Goal: Task Accomplishment & Management: Manage account settings

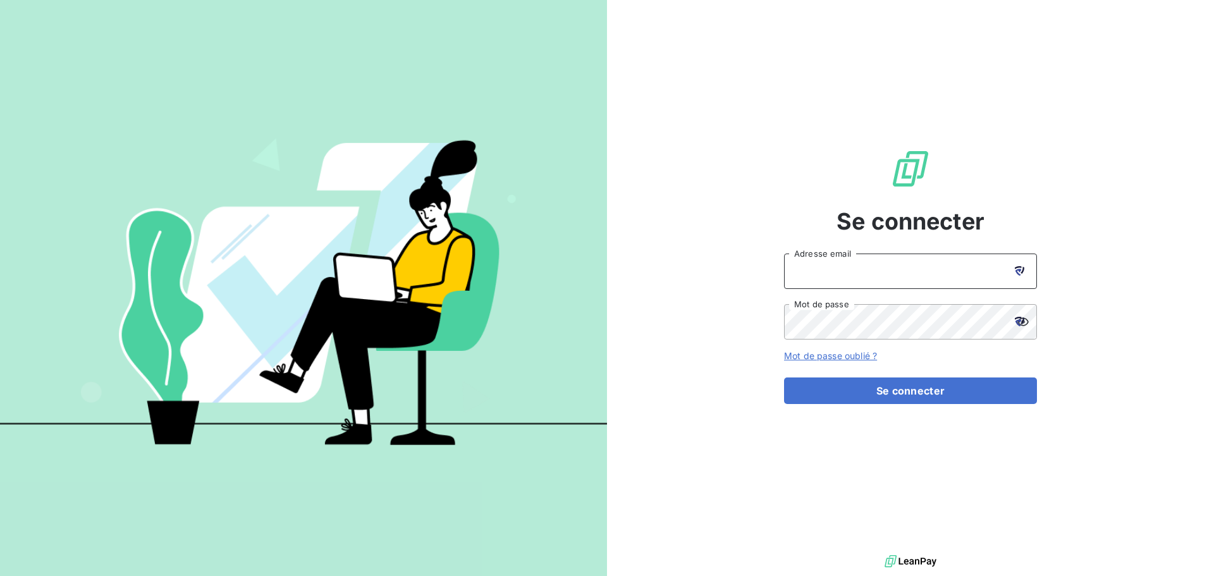
click at [835, 273] on input "Adresse email" at bounding box center [910, 271] width 253 height 35
type input "[PERSON_NAME][EMAIL_ADDRESS][PERSON_NAME][DOMAIN_NAME]"
click at [825, 356] on link "Mot de passe oublié ?" at bounding box center [830, 355] width 93 height 11
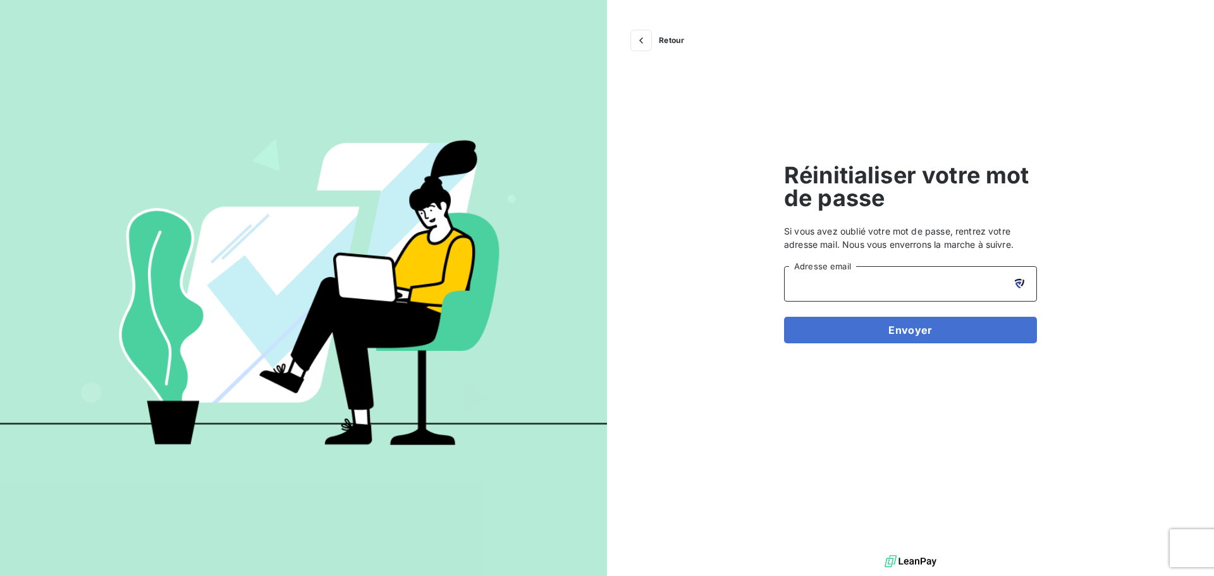
click at [810, 286] on input "Adresse email" at bounding box center [910, 283] width 253 height 35
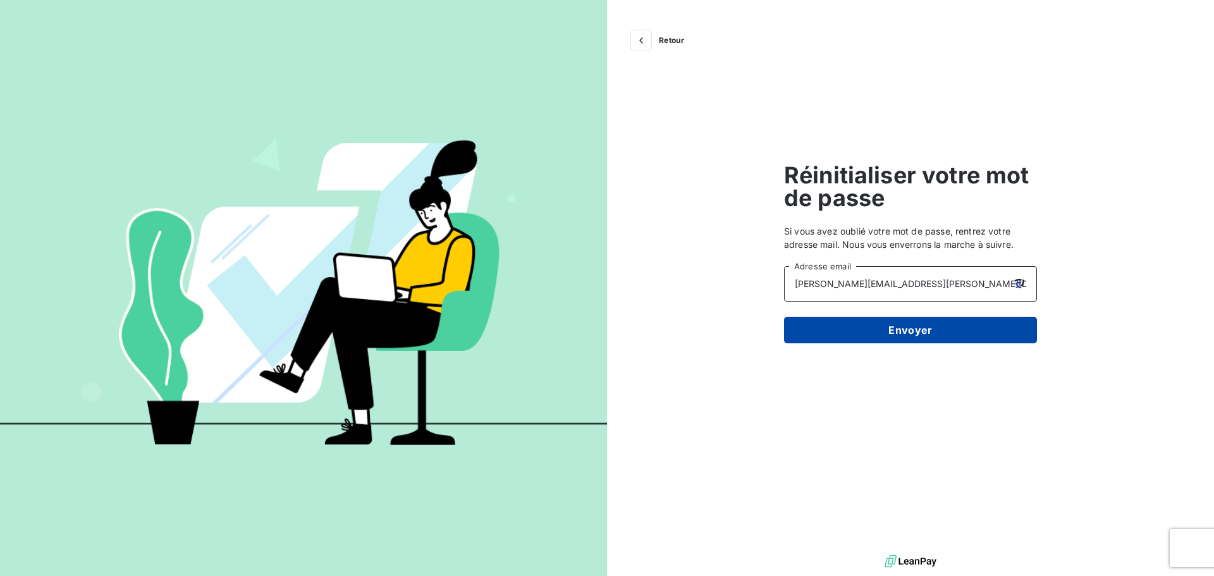
type input "melanie@karver-systems.com"
click at [932, 340] on button "Envoyer" at bounding box center [910, 330] width 253 height 27
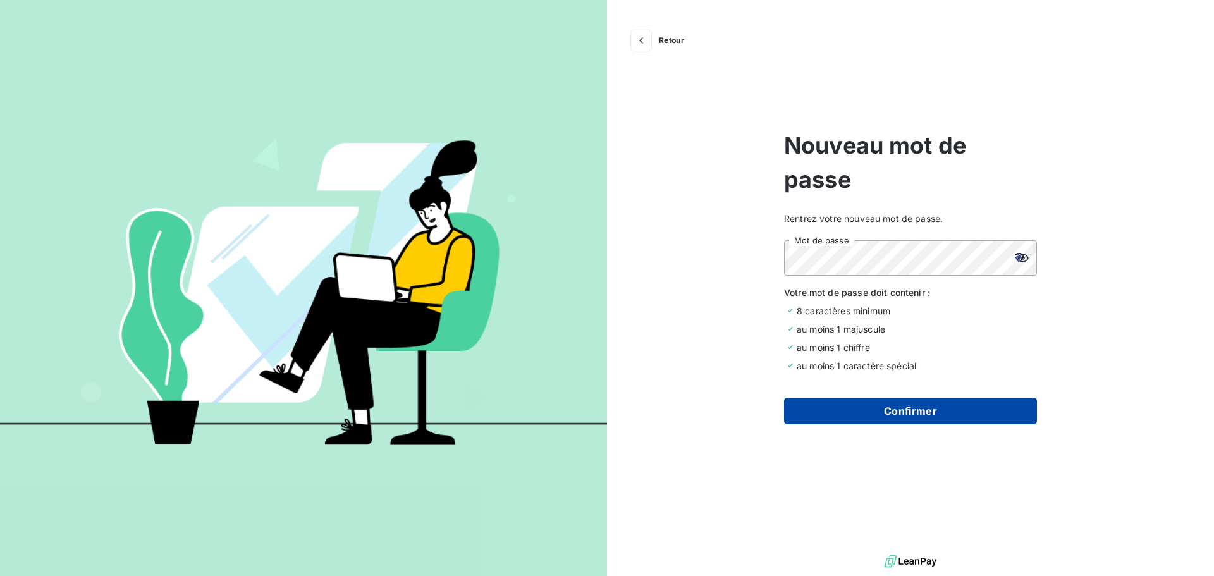
click at [914, 408] on button "Confirmer" at bounding box center [910, 411] width 253 height 27
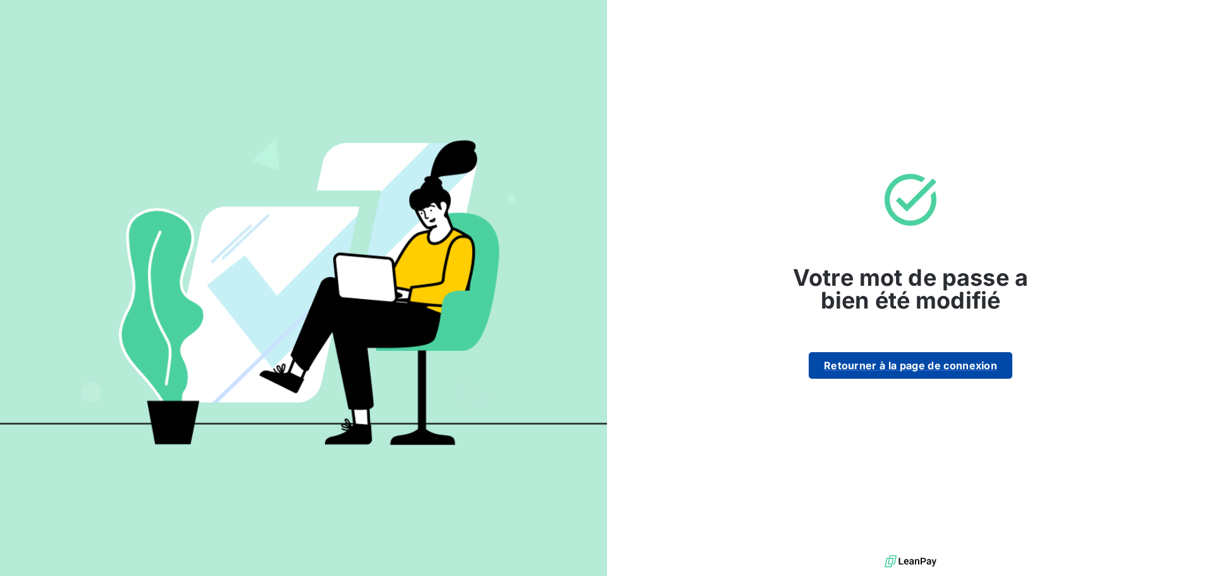
click at [922, 371] on button "Retourner à la page de connexion" at bounding box center [911, 365] width 204 height 27
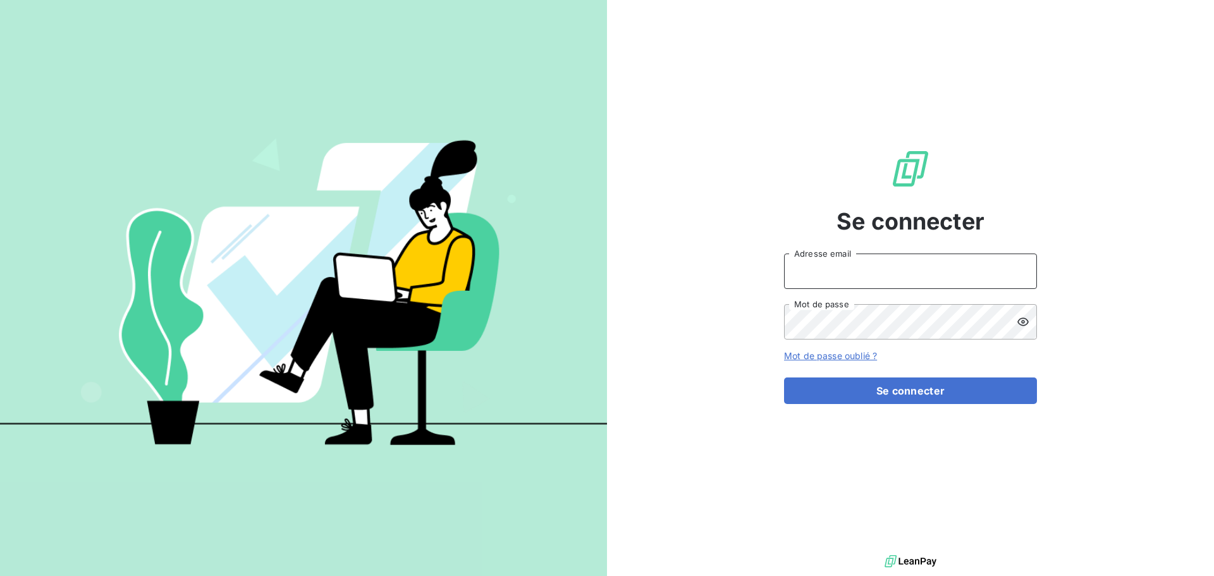
click at [885, 264] on input "Adresse email" at bounding box center [910, 271] width 253 height 35
type input "[PERSON_NAME][EMAIL_ADDRESS][DOMAIN_NAME]"
click at [784, 378] on button "Se connecter" at bounding box center [910, 391] width 253 height 27
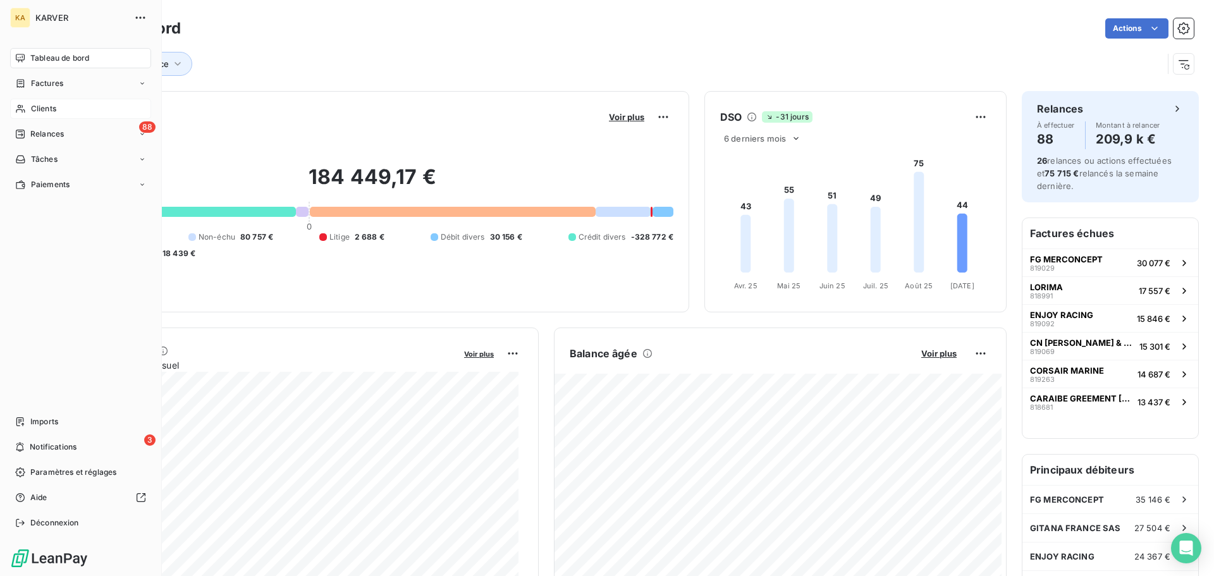
click at [49, 111] on span "Clients" at bounding box center [43, 108] width 25 height 11
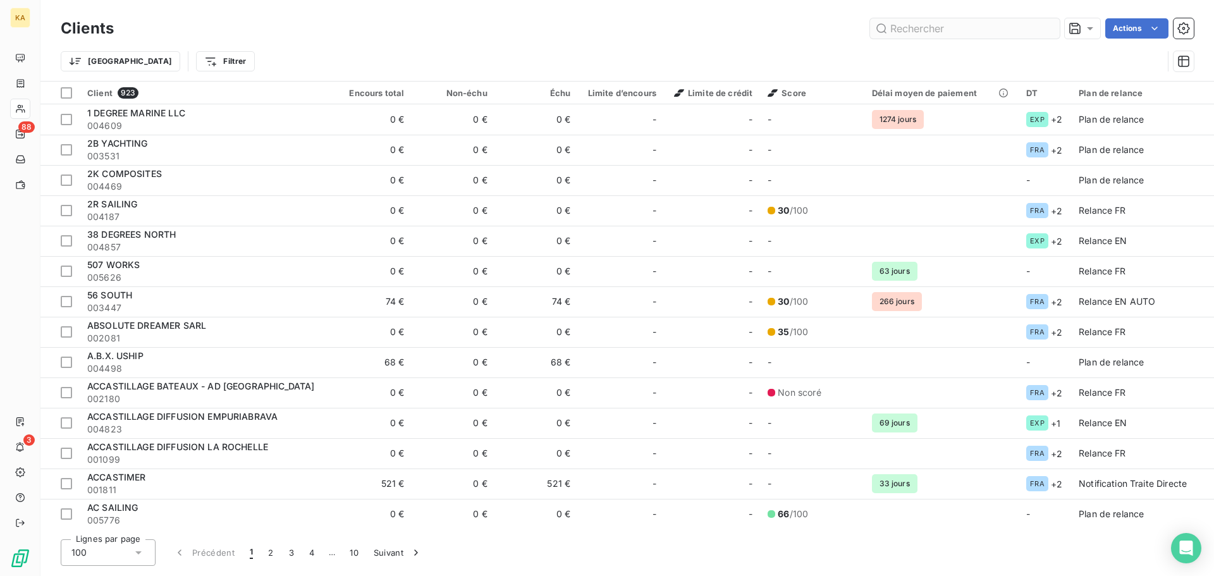
click at [991, 35] on input "text" at bounding box center [965, 28] width 190 height 20
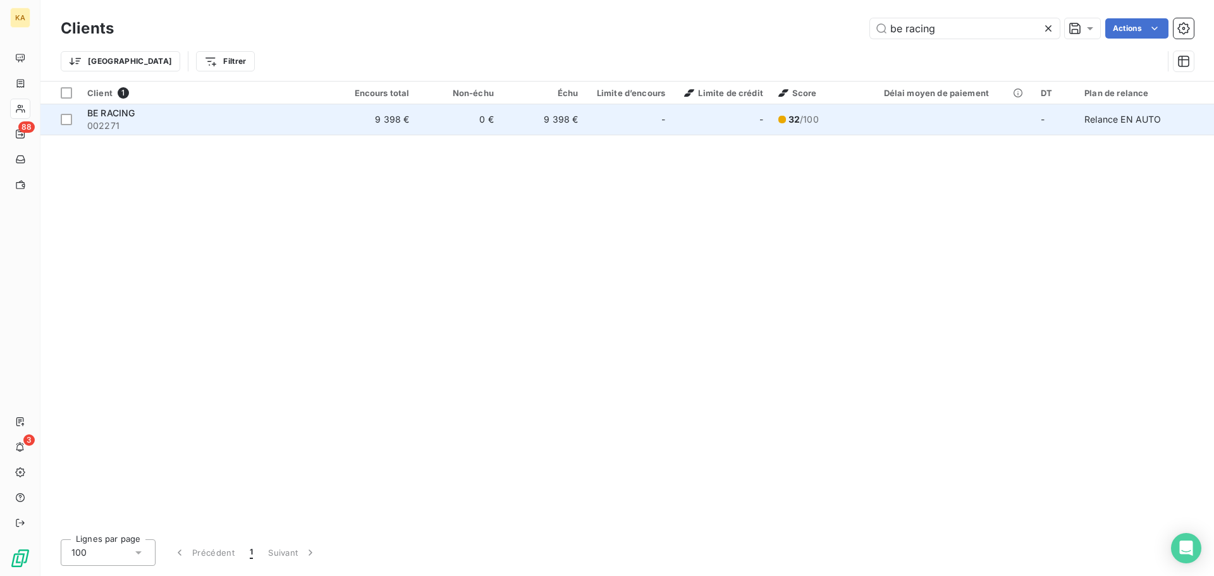
type input "be racing"
click at [110, 112] on span "BE RACING" at bounding box center [110, 113] width 47 height 11
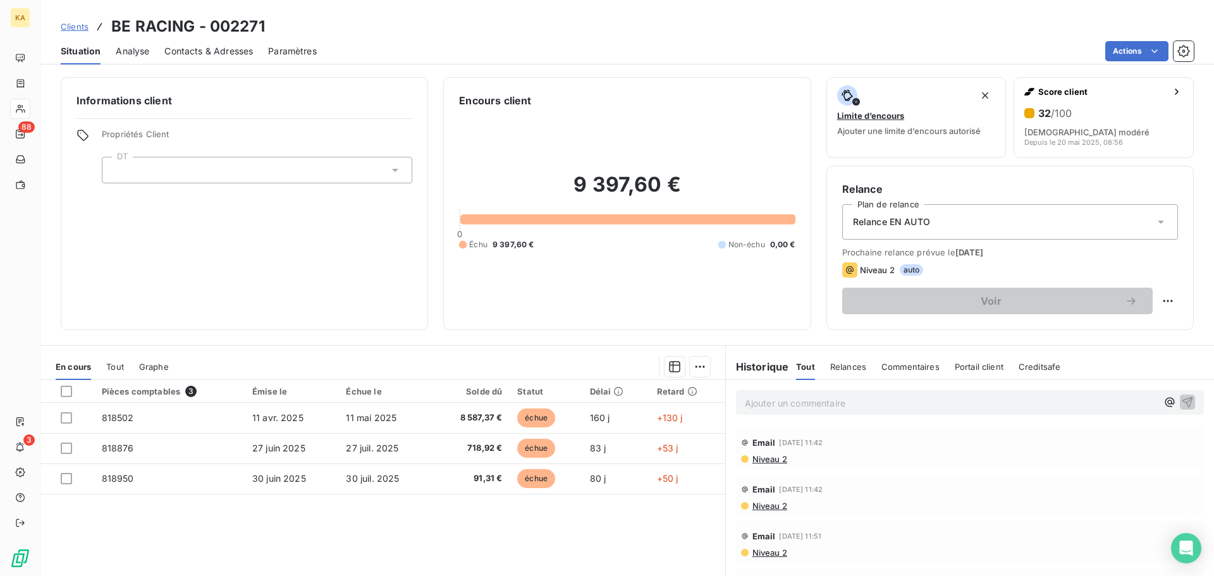
click at [1155, 219] on icon at bounding box center [1161, 222] width 13 height 13
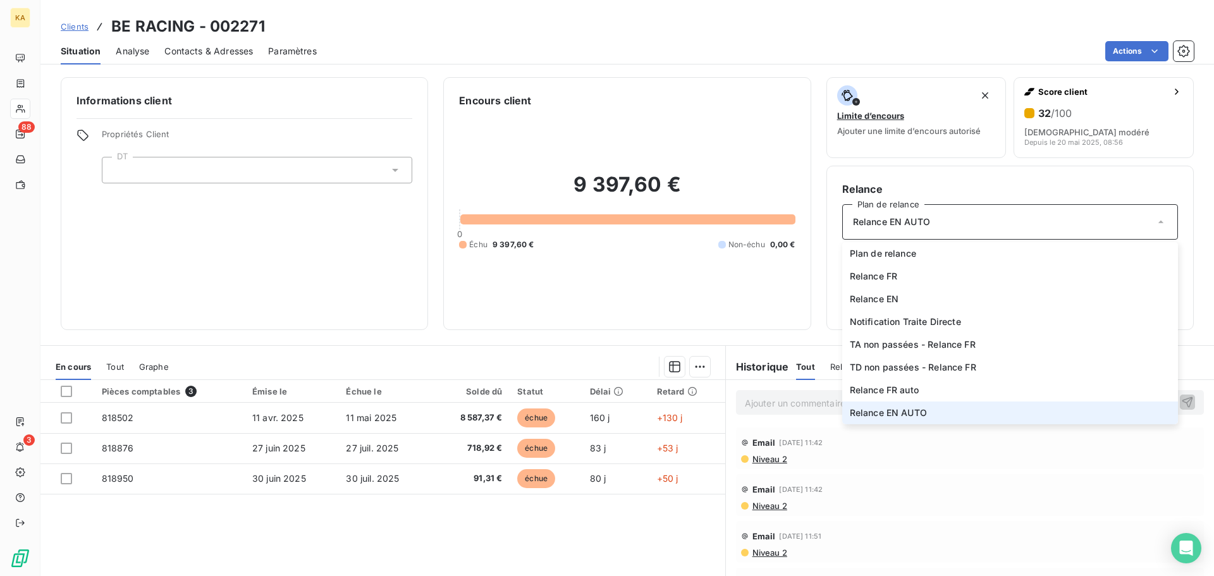
click at [1125, 181] on h6 "Relance" at bounding box center [1010, 188] width 336 height 15
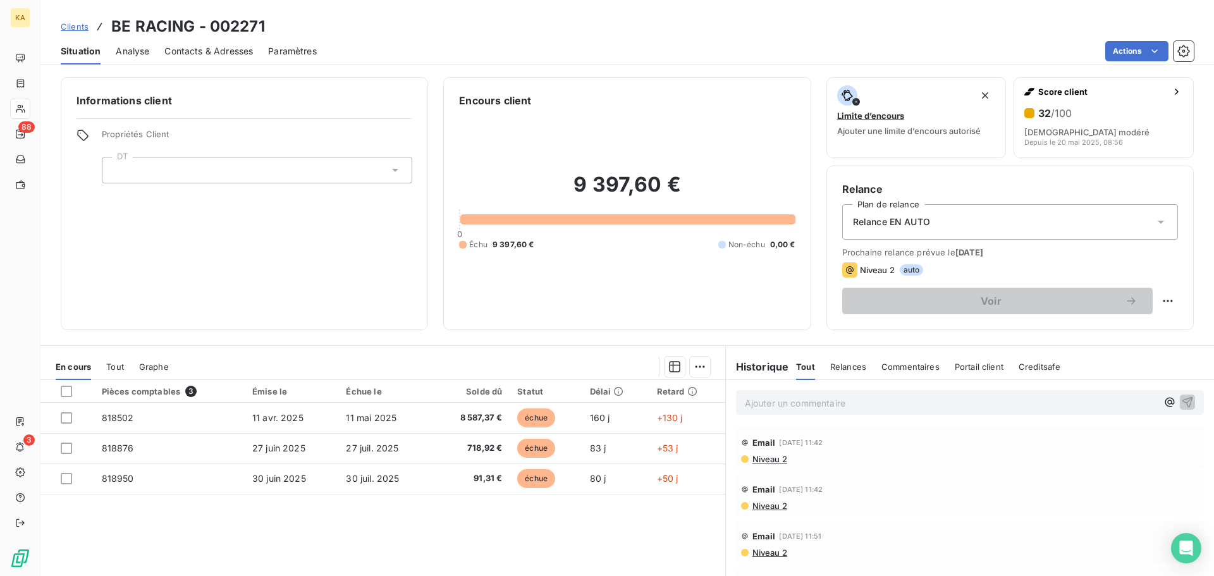
click at [1155, 228] on icon at bounding box center [1161, 222] width 13 height 13
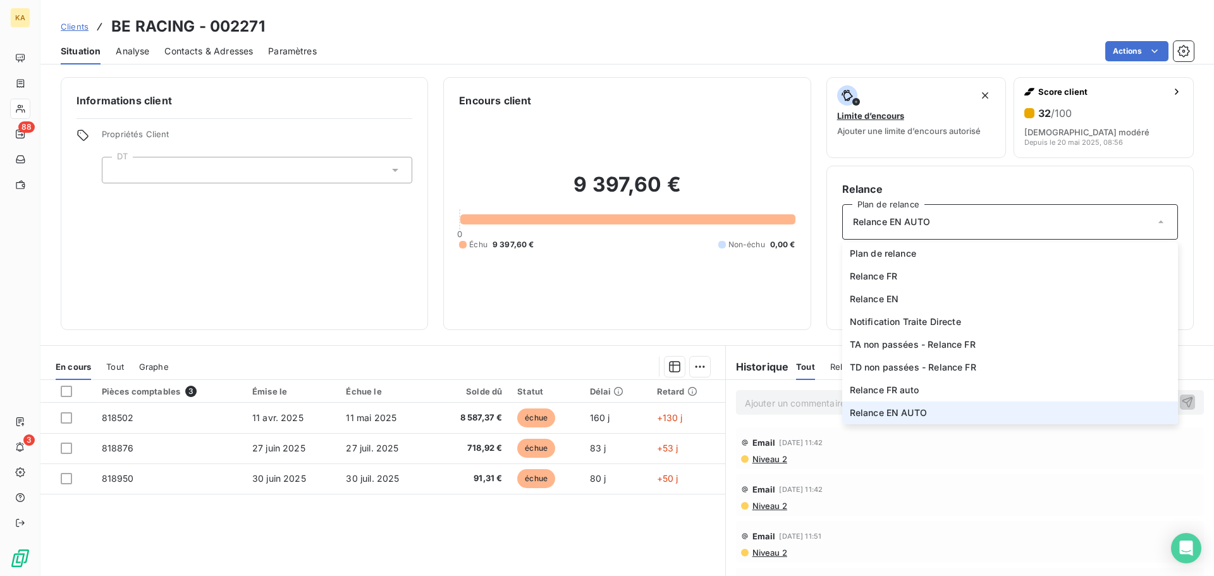
click at [1131, 183] on h6 "Relance" at bounding box center [1010, 188] width 336 height 15
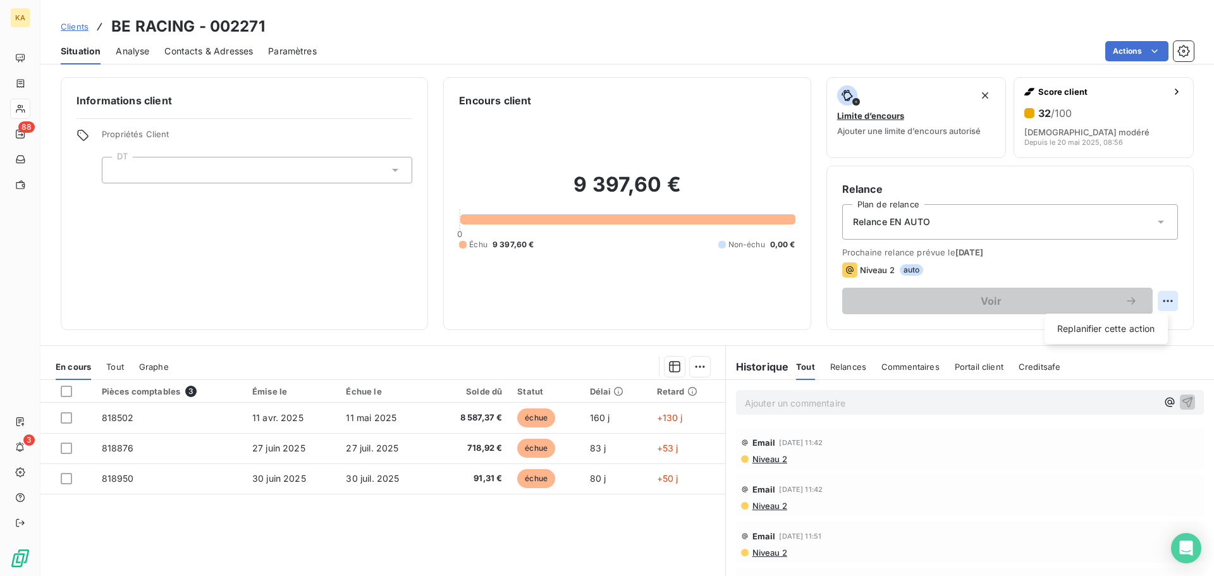
click at [1165, 300] on html "KA 88 3 Clients BE RACING - 002271 Situation Analyse Contacts & Adresses Paramè…" at bounding box center [607, 288] width 1214 height 576
click at [1117, 329] on div "Replanifier cette action" at bounding box center [1106, 329] width 113 height 20
select select "8"
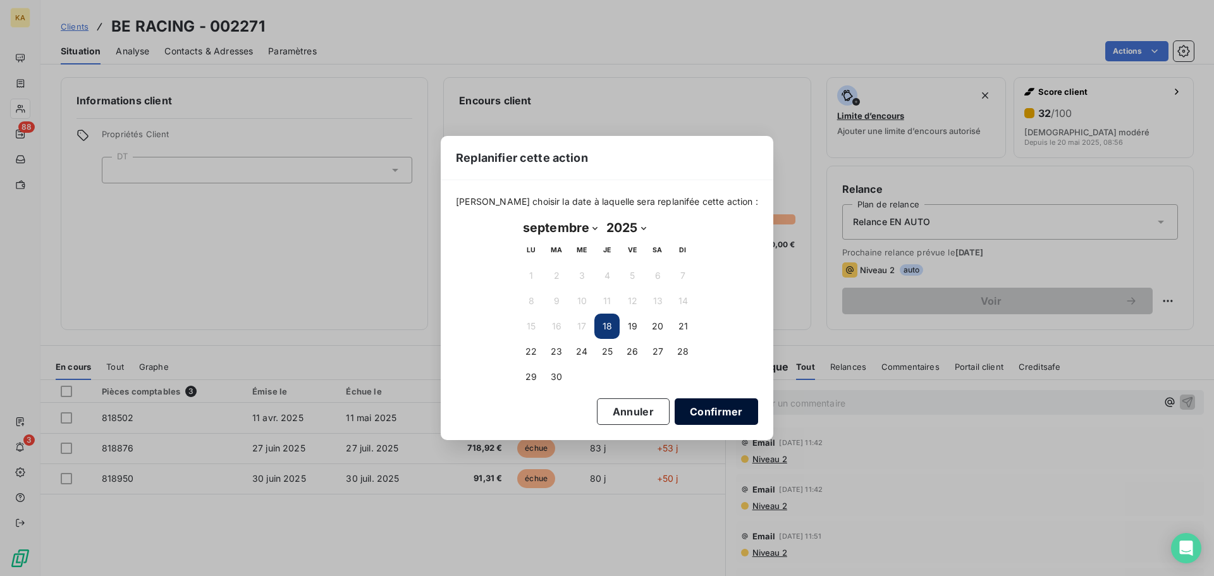
click at [712, 415] on button "Confirmer" at bounding box center [716, 411] width 83 height 27
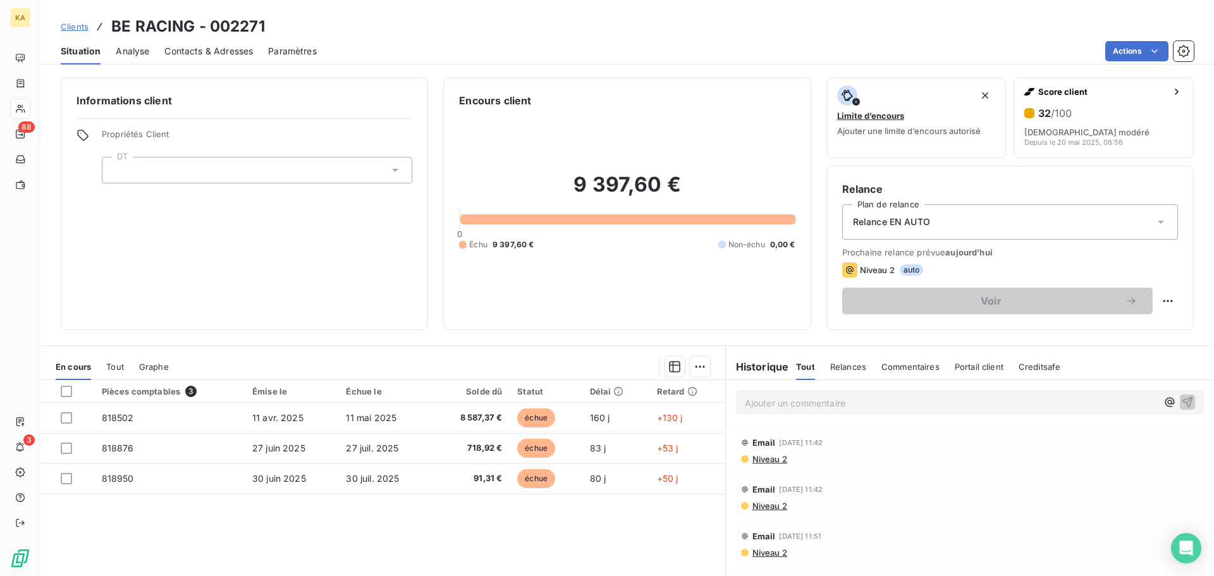
click at [1155, 225] on icon at bounding box center [1161, 222] width 13 height 13
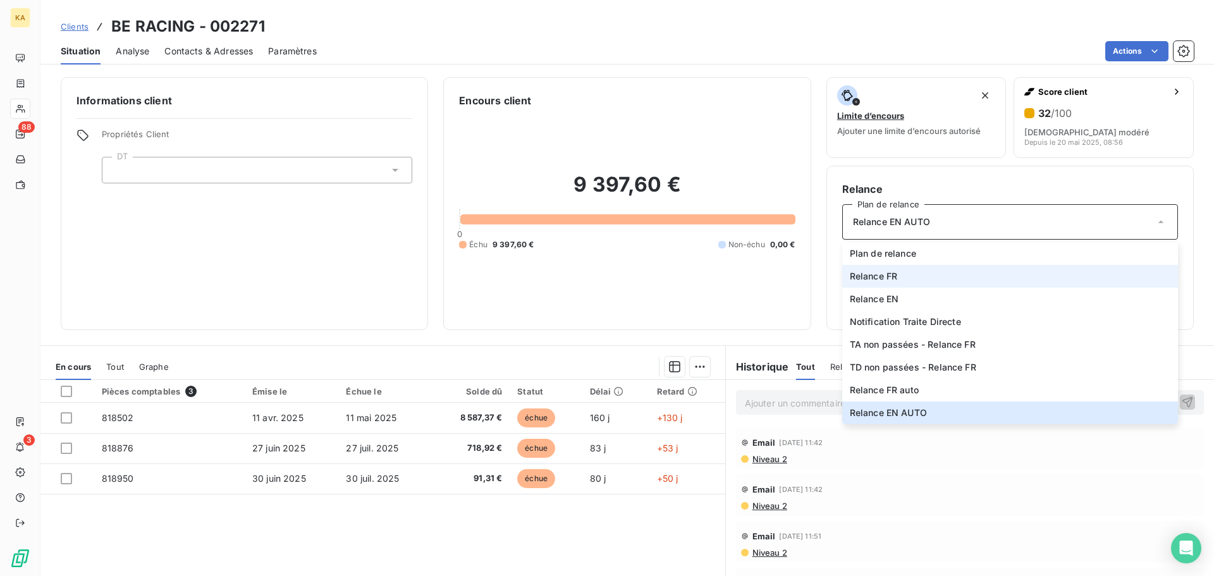
click at [856, 276] on span "Relance FR" at bounding box center [874, 276] width 48 height 13
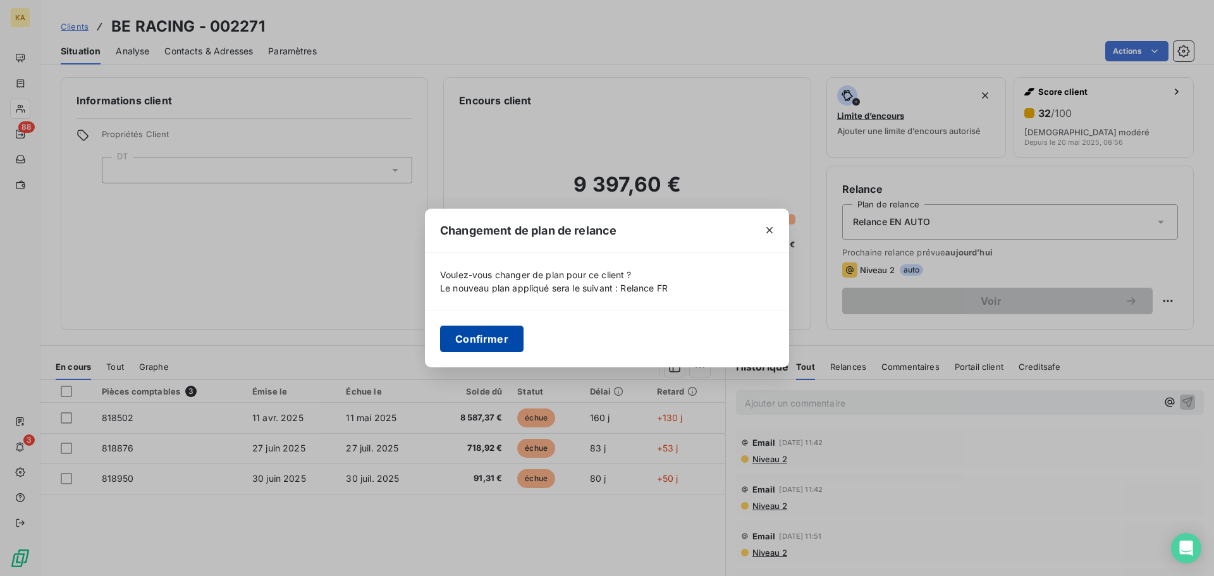
click at [484, 338] on button "Confirmer" at bounding box center [481, 339] width 83 height 27
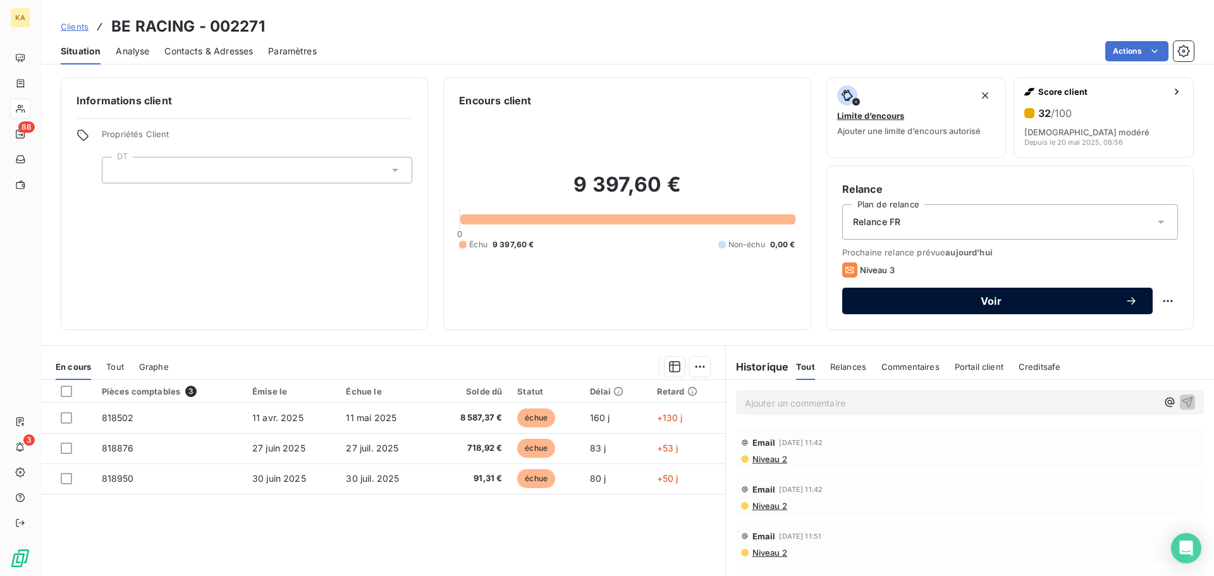
click at [990, 306] on span "Voir" at bounding box center [992, 301] width 268 height 10
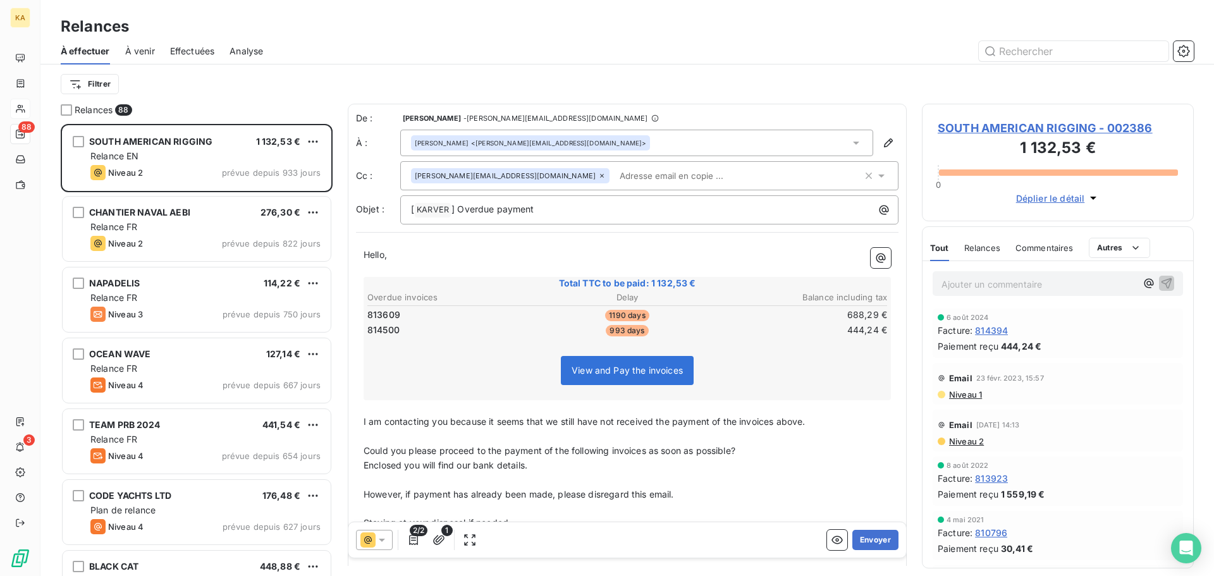
scroll to position [443, 262]
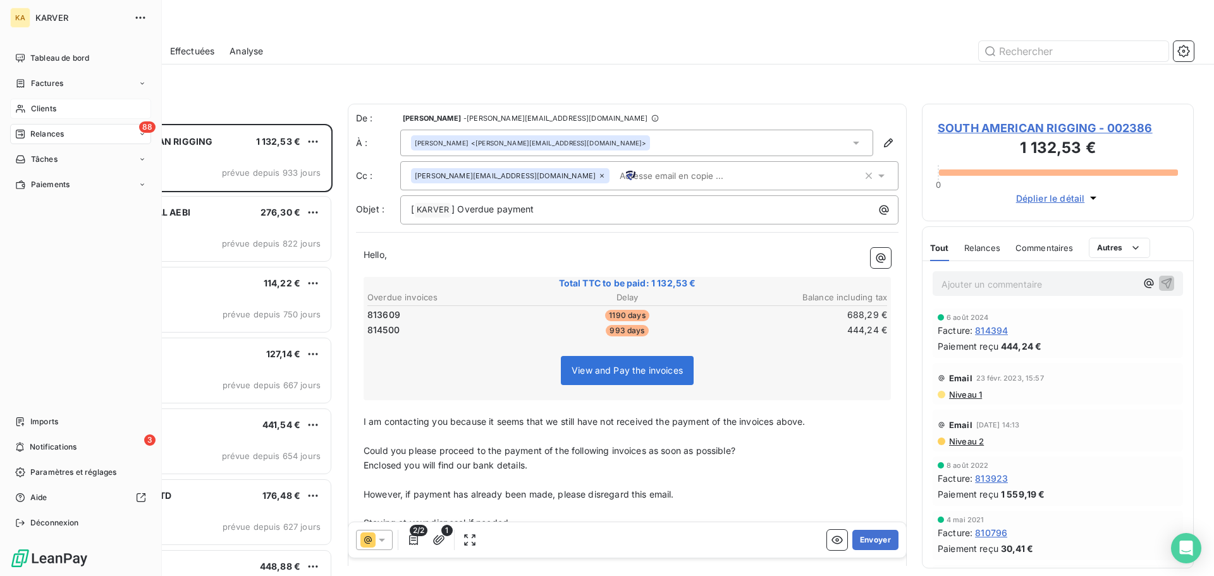
click at [35, 108] on span "Clients" at bounding box center [43, 108] width 25 height 11
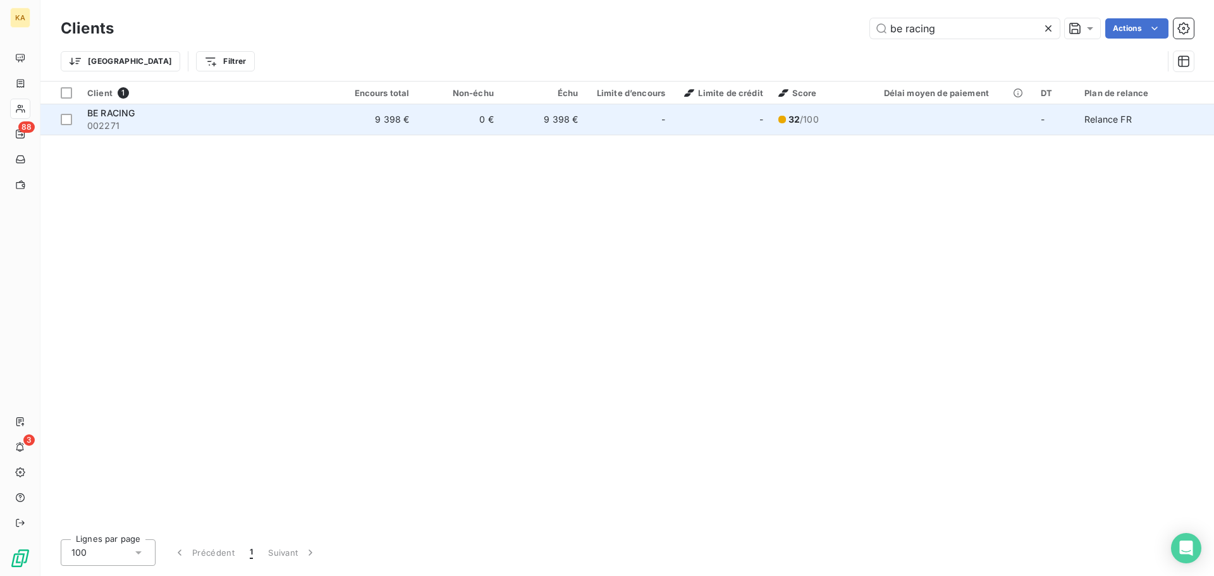
click at [115, 121] on span "002271" at bounding box center [206, 126] width 238 height 13
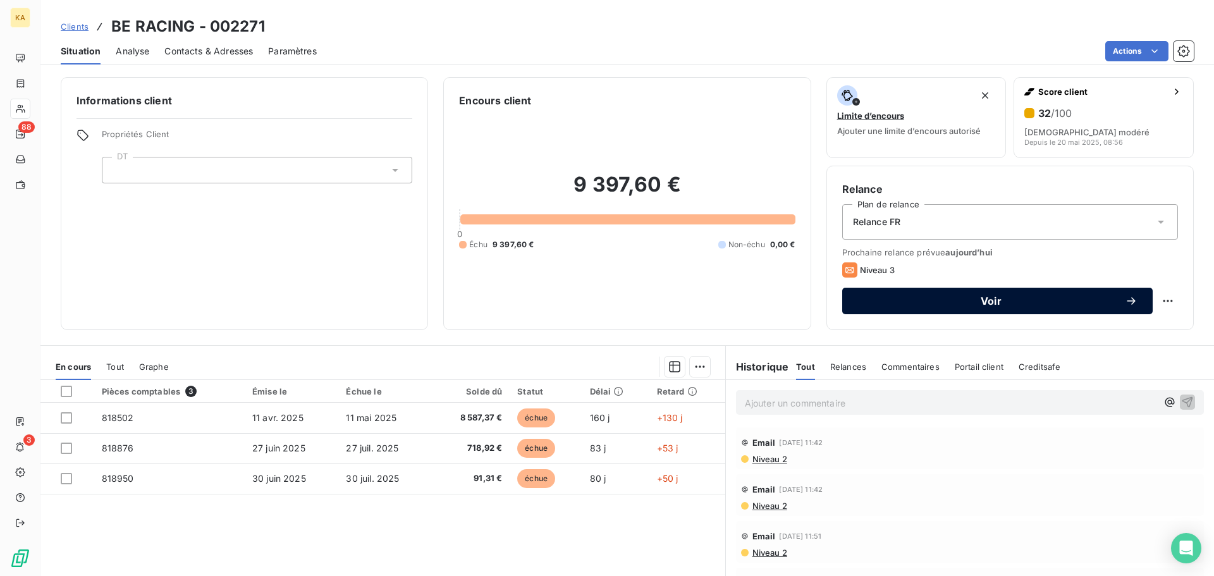
click at [990, 304] on span "Voir" at bounding box center [992, 301] width 268 height 10
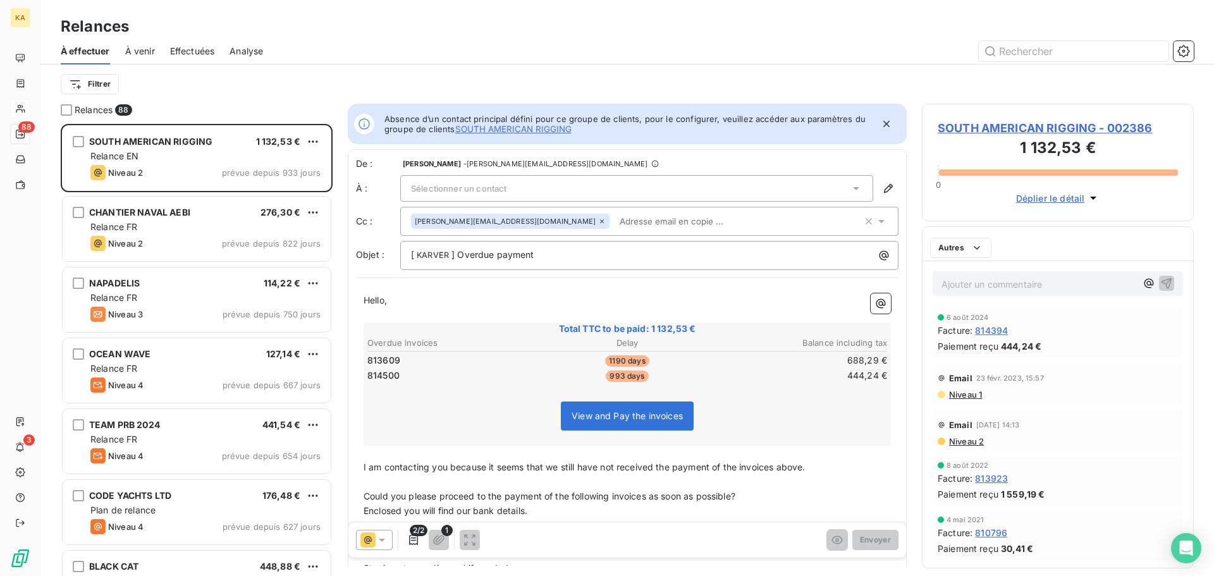
scroll to position [443, 262]
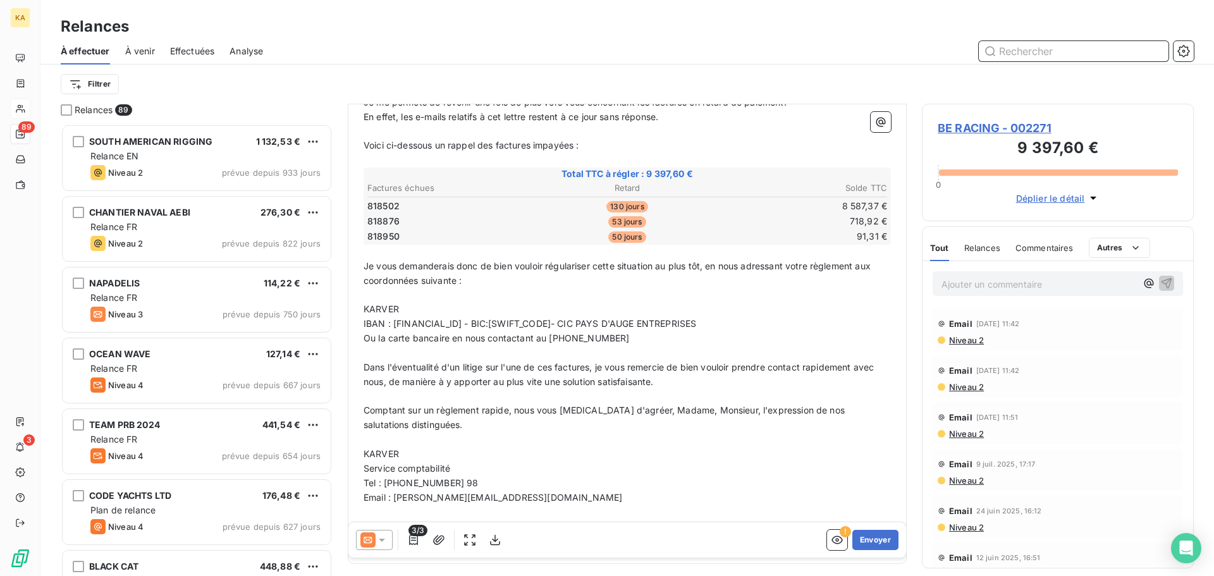
scroll to position [238, 0]
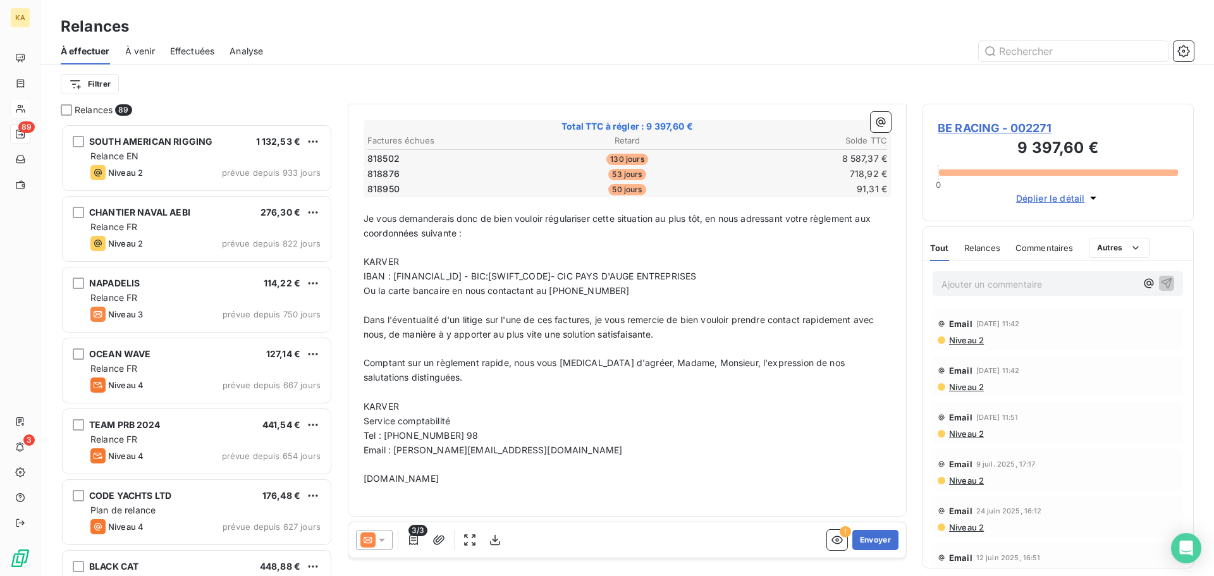
click at [382, 542] on icon at bounding box center [382, 540] width 6 height 3
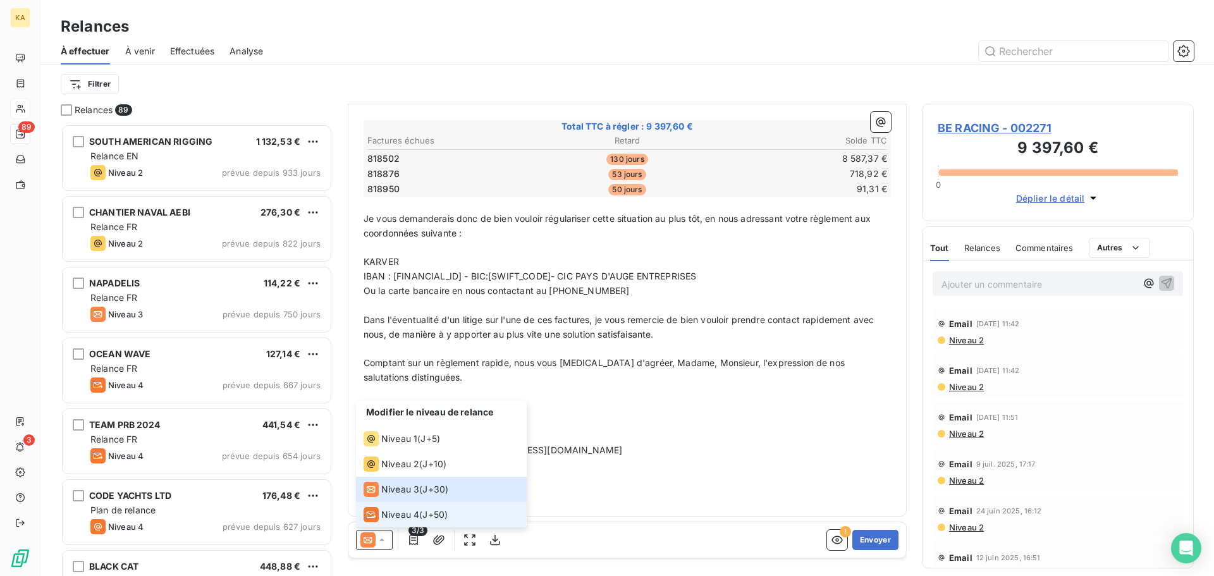
click at [417, 516] on span "Niveau 4" at bounding box center [400, 514] width 38 height 13
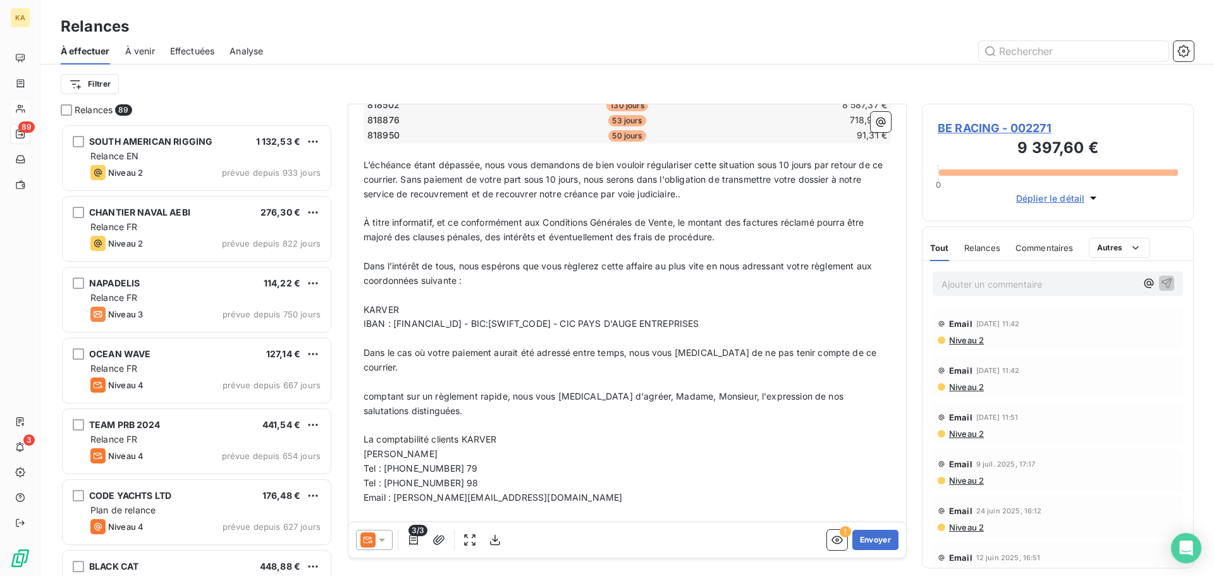
scroll to position [296, 0]
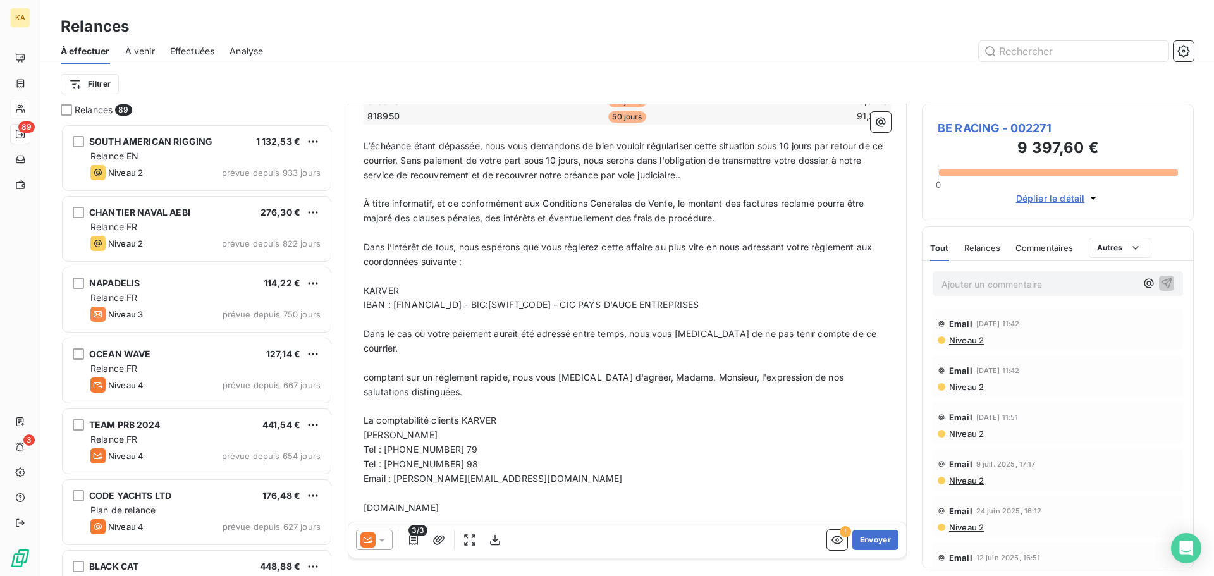
click at [460, 428] on p "[PERSON_NAME]" at bounding box center [627, 435] width 527 height 15
drag, startPoint x: 460, startPoint y: 419, endPoint x: 367, endPoint y: 415, distance: 92.4
click at [367, 428] on p "[PERSON_NAME]" at bounding box center [627, 435] width 527 height 15
click at [426, 473] on span "Email : [PERSON_NAME][EMAIL_ADDRESS][DOMAIN_NAME]" at bounding box center [493, 478] width 259 height 11
click at [832, 543] on icon "button" at bounding box center [837, 540] width 11 height 8
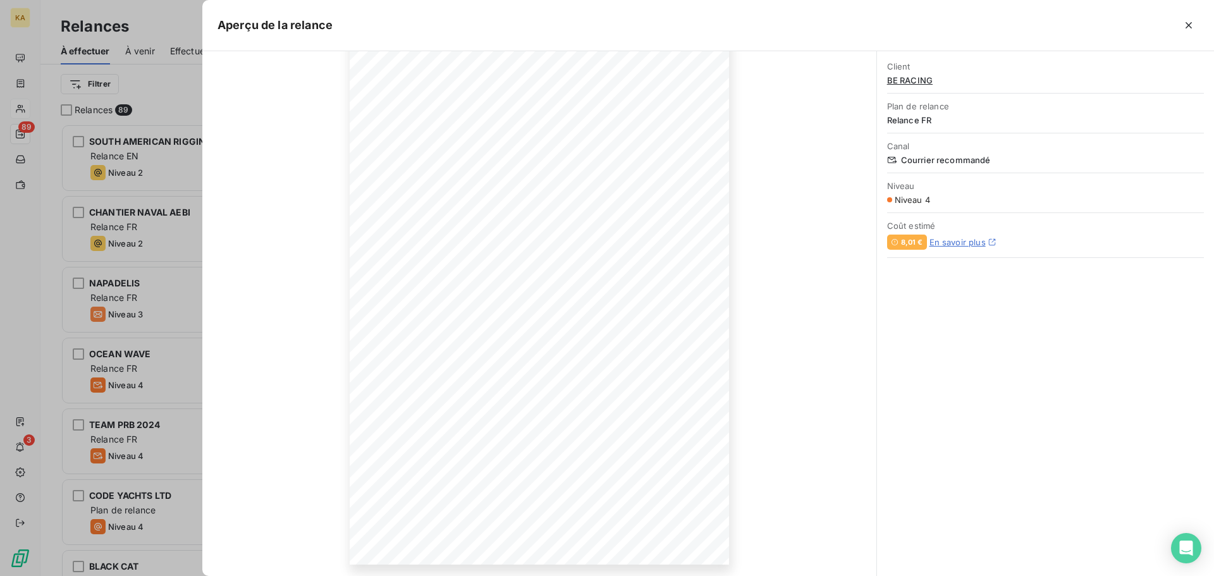
scroll to position [83, 0]
click at [1189, 26] on icon "button" at bounding box center [1189, 25] width 6 height 6
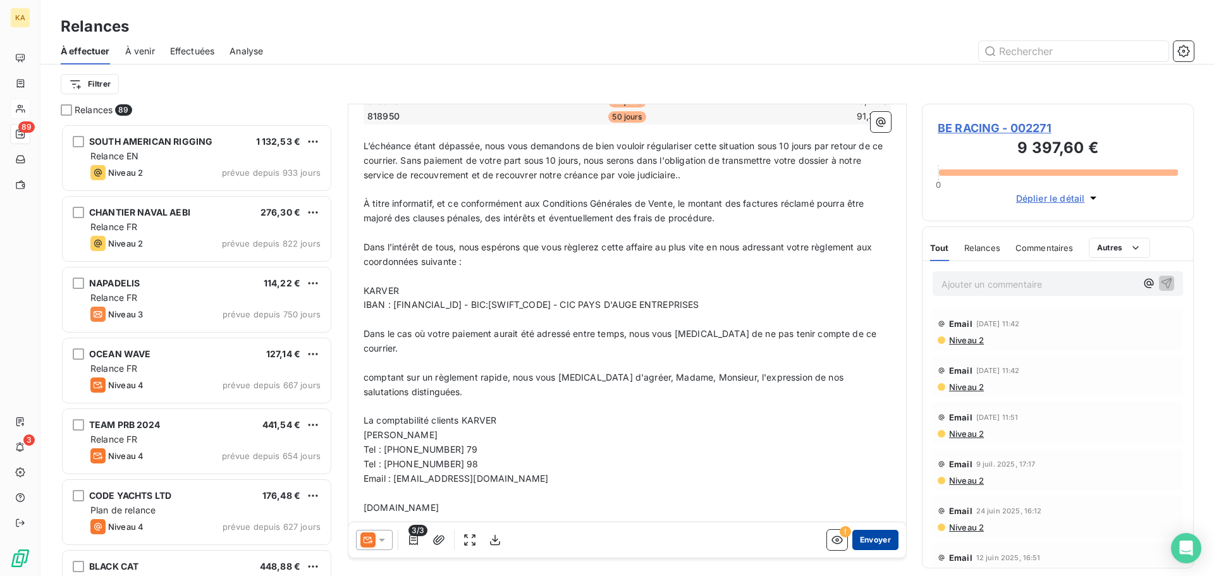
click at [870, 541] on button "Envoyer" at bounding box center [875, 540] width 46 height 20
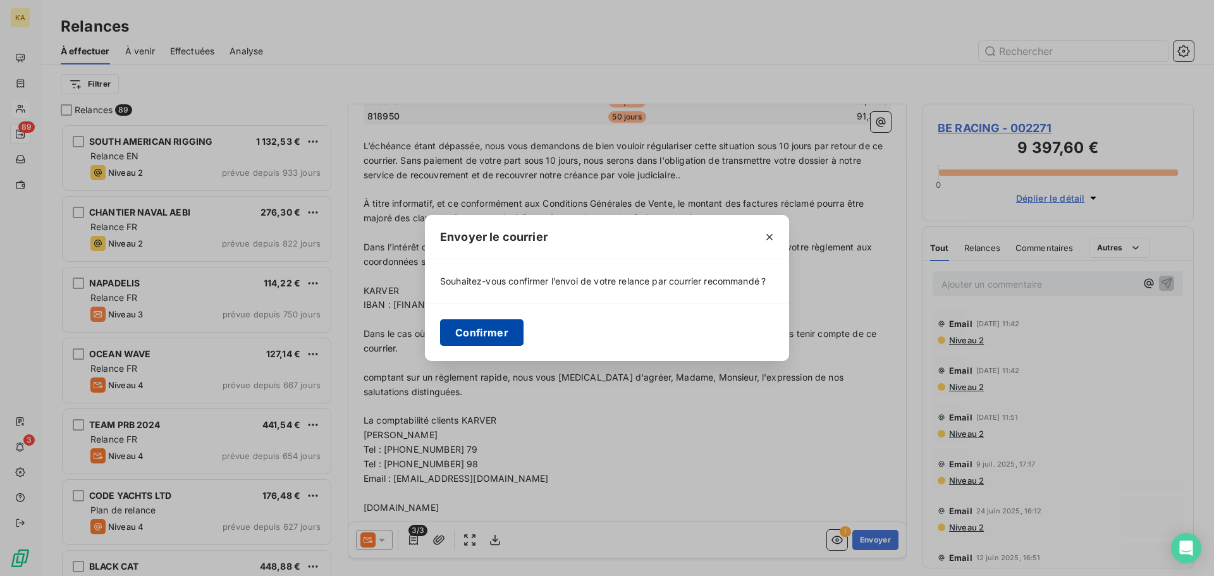
click at [499, 337] on button "Confirmer" at bounding box center [481, 332] width 83 height 27
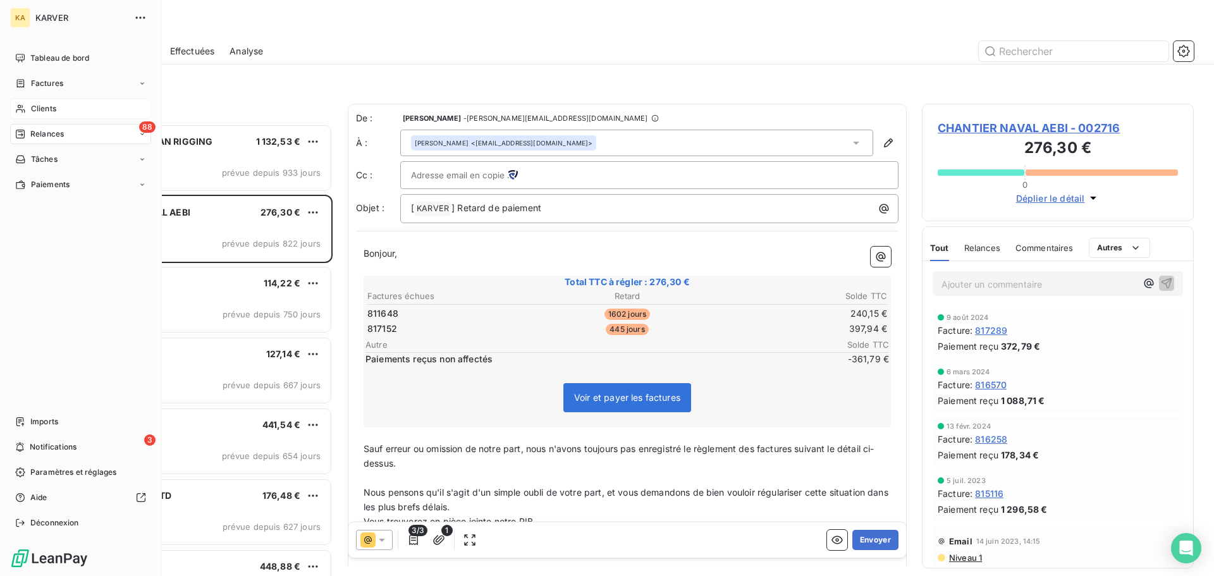
click at [56, 136] on span "Relances" at bounding box center [47, 133] width 34 height 11
click at [63, 209] on span "Effectuées" at bounding box center [49, 209] width 39 height 11
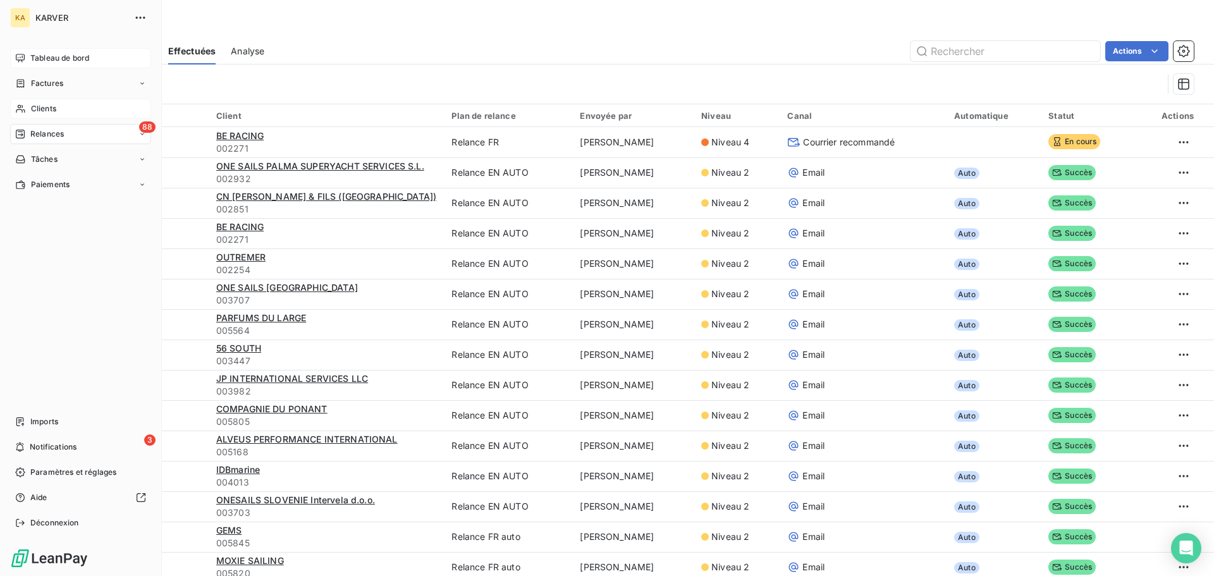
click at [20, 58] on icon at bounding box center [20, 58] width 10 height 10
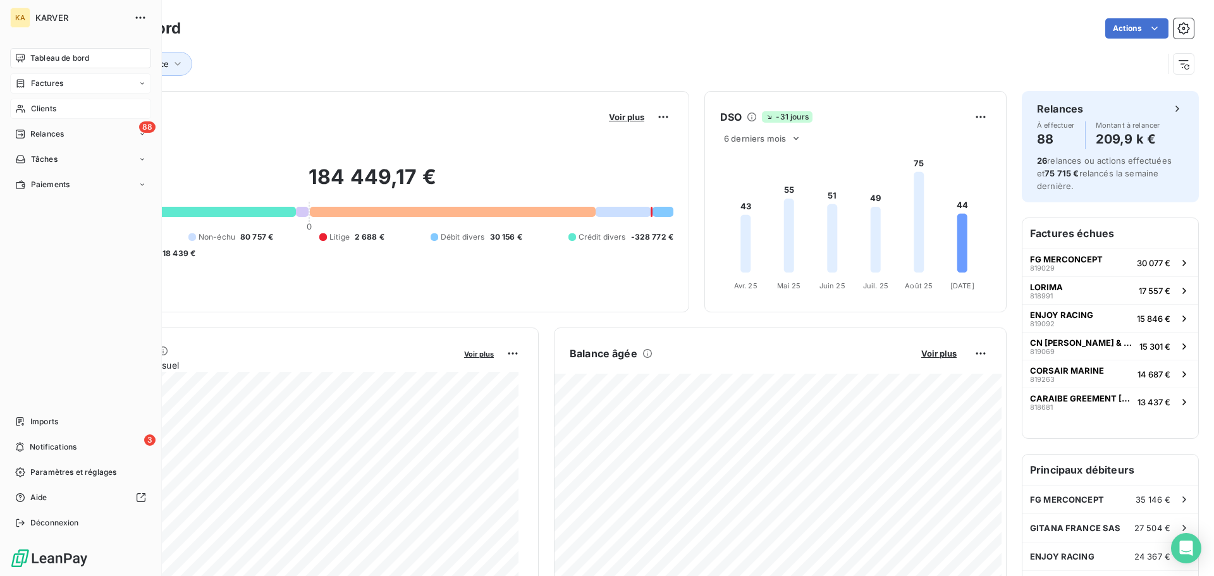
click at [55, 87] on span "Factures" at bounding box center [47, 83] width 32 height 11
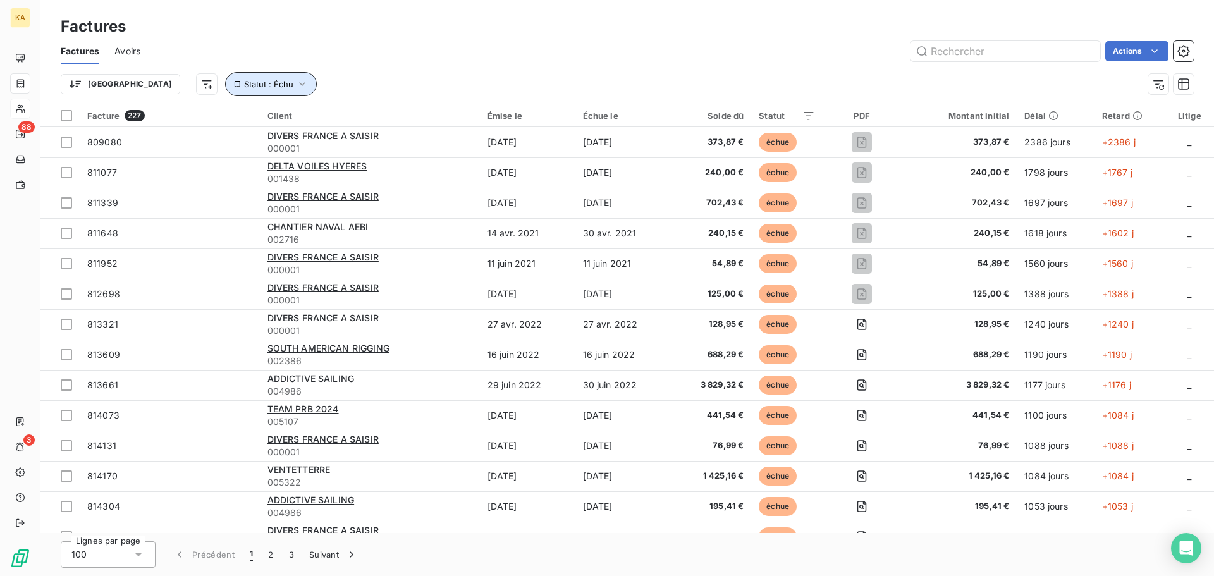
click at [299, 85] on icon "button" at bounding box center [302, 84] width 6 height 4
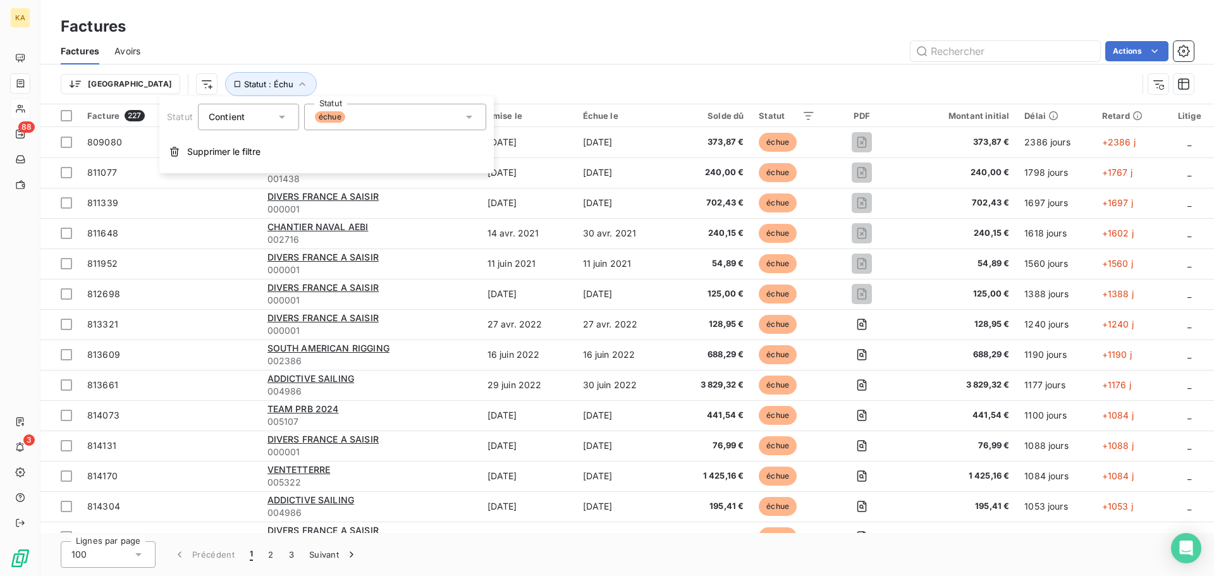
click at [369, 27] on div "Factures" at bounding box center [627, 26] width 1174 height 23
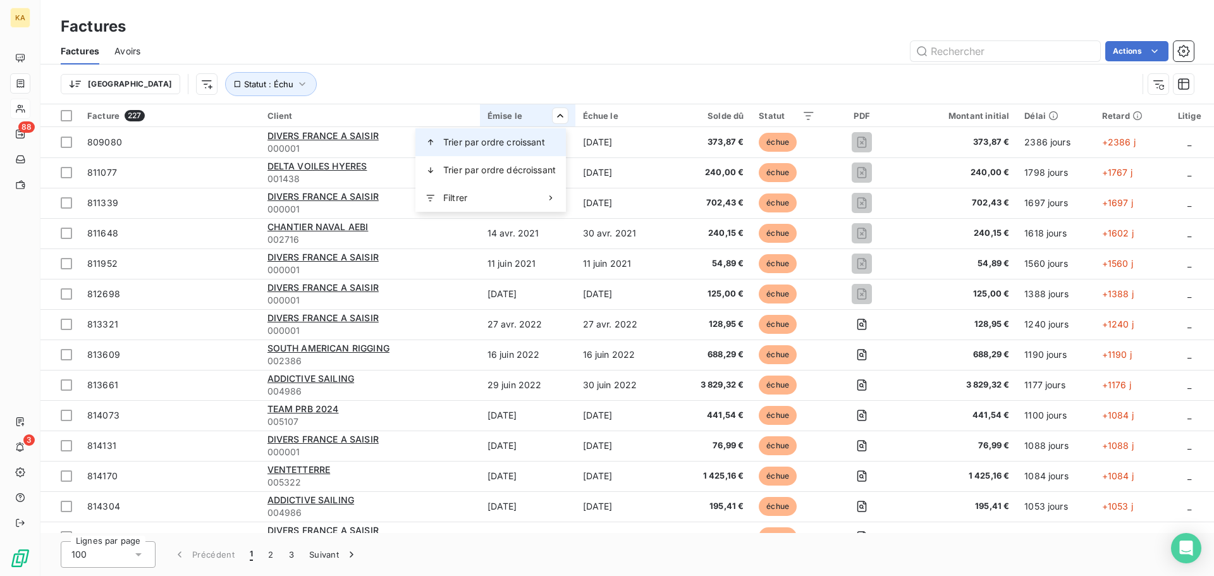
click at [534, 142] on span "Trier par ordre croissant" at bounding box center [494, 142] width 102 height 13
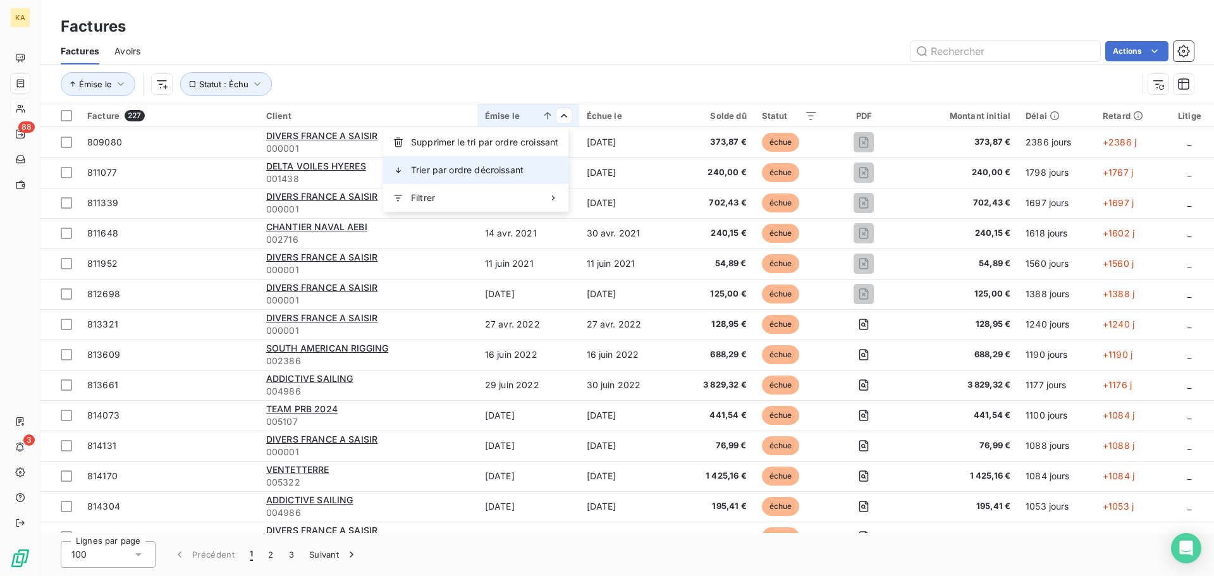
click at [510, 164] on span "Trier par ordre décroissant" at bounding box center [467, 170] width 113 height 13
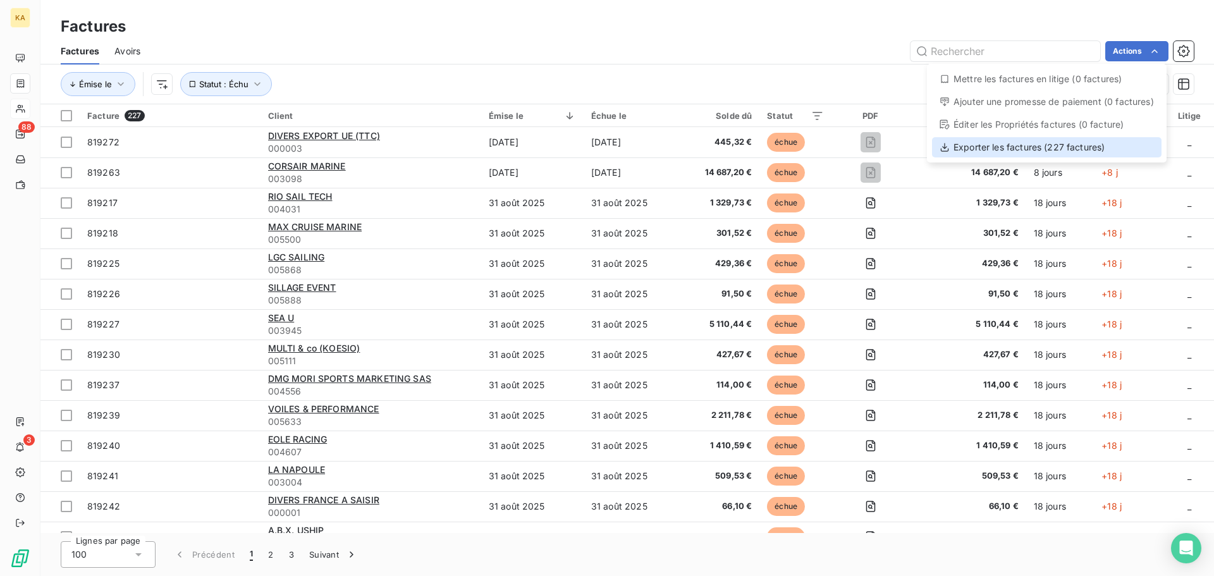
click at [1051, 151] on div "Exporter les factures (227 factures)" at bounding box center [1047, 147] width 230 height 20
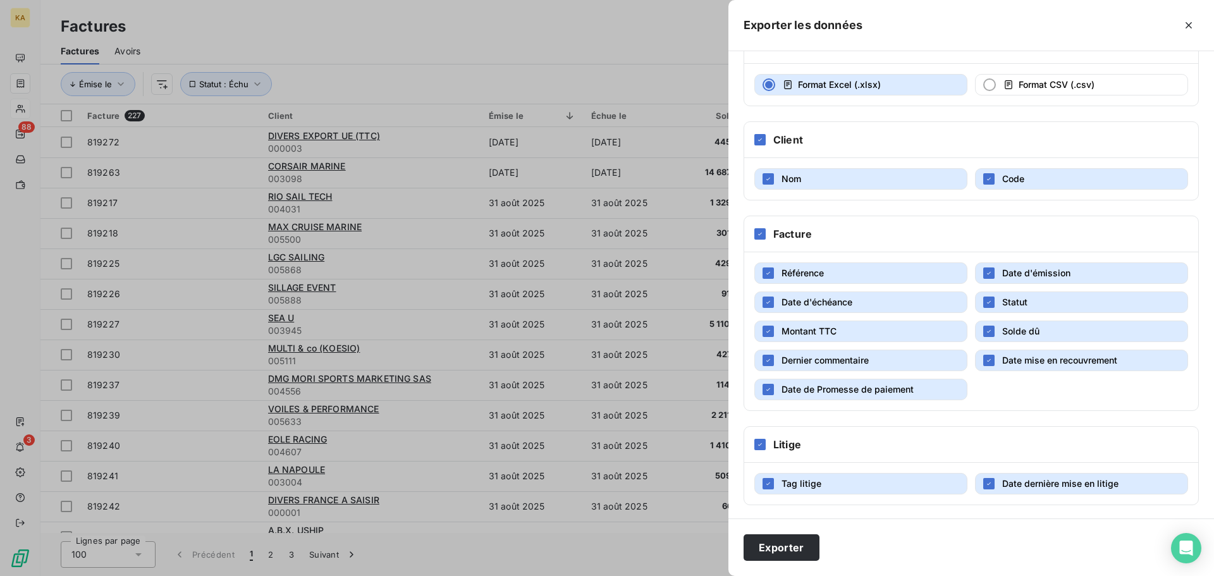
scroll to position [89, 0]
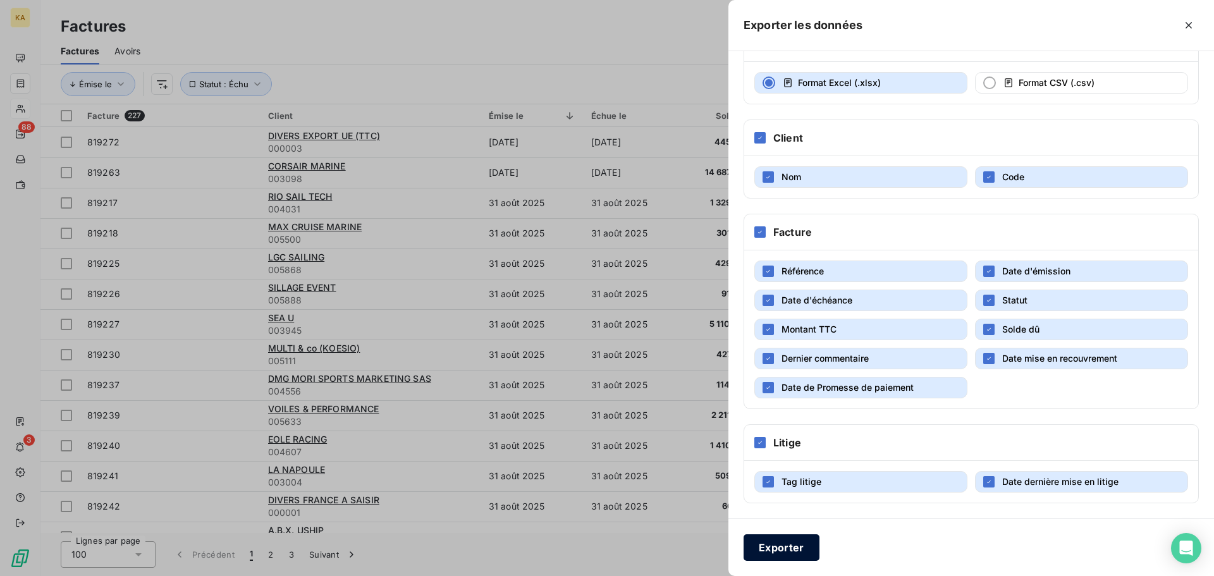
click at [789, 546] on button "Exporter" at bounding box center [782, 547] width 76 height 27
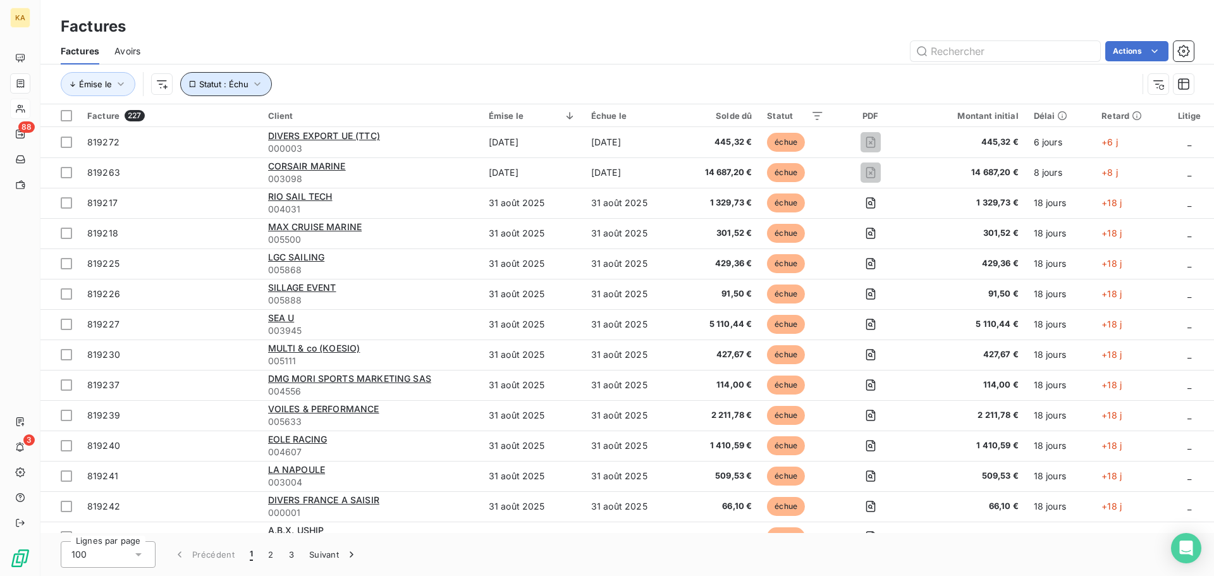
click at [259, 84] on icon "button" at bounding box center [257, 84] width 13 height 13
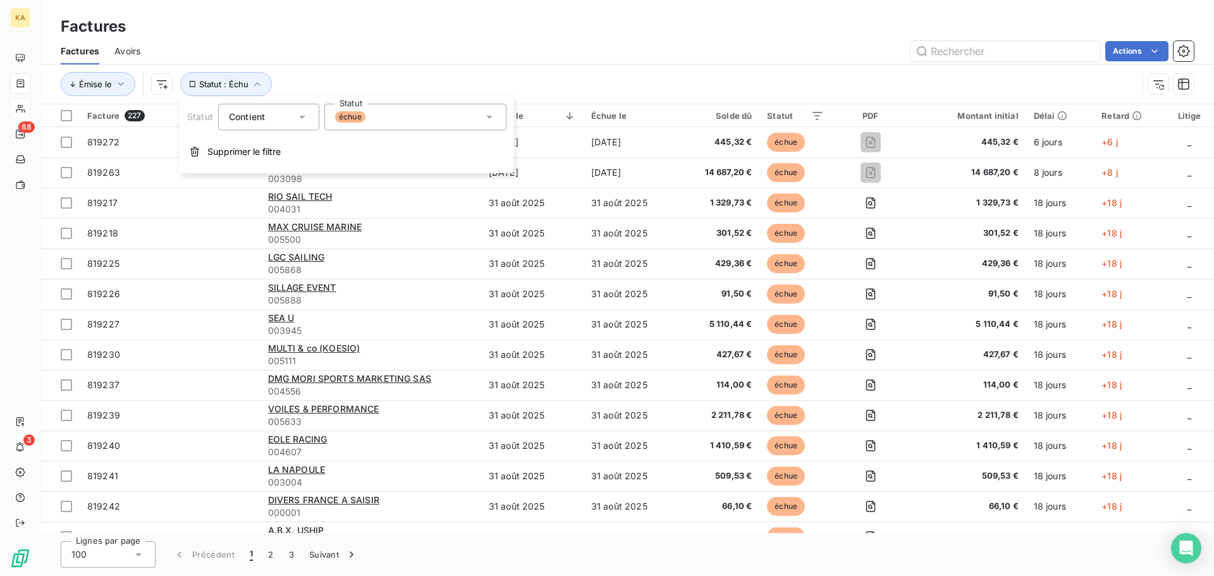
click at [489, 113] on icon at bounding box center [489, 117] width 13 height 13
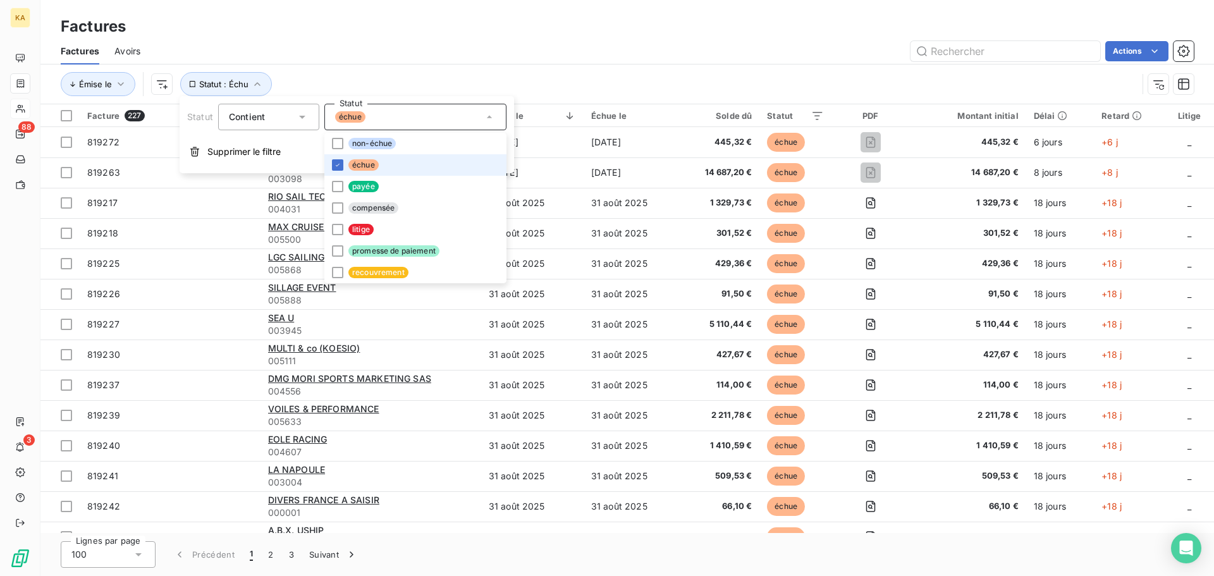
click at [433, 65] on div "Émise le Statut : Échu" at bounding box center [627, 84] width 1133 height 39
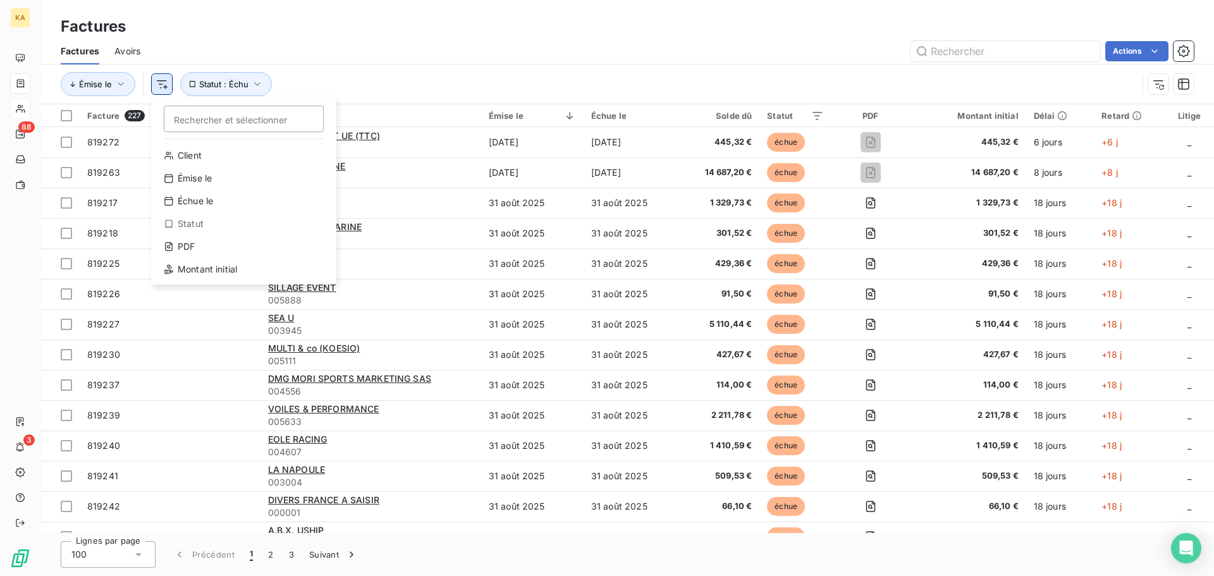
click at [163, 87] on html "KA 88 3 Factures Factures Avoirs Actions Émise le Rechercher et sélectionner Cl…" at bounding box center [607, 288] width 1214 height 576
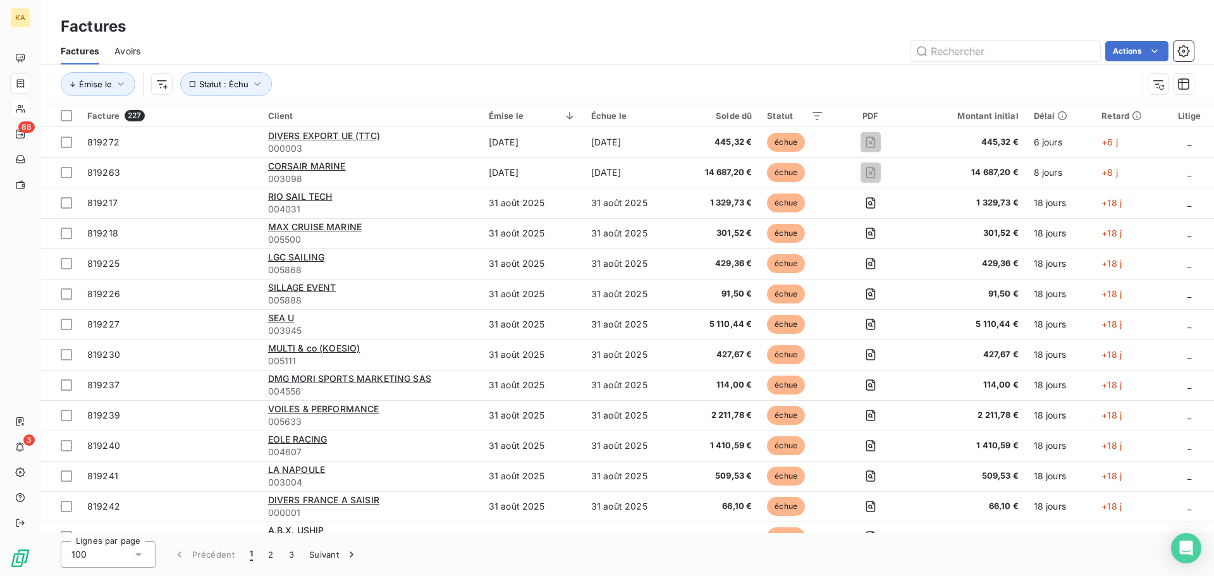
click at [120, 82] on html "KA 88 3 Factures Factures Avoirs Actions Émise le Statut : Échu Facture 227 Cli…" at bounding box center [607, 288] width 1214 height 576
click at [120, 82] on icon "button" at bounding box center [120, 84] width 13 height 13
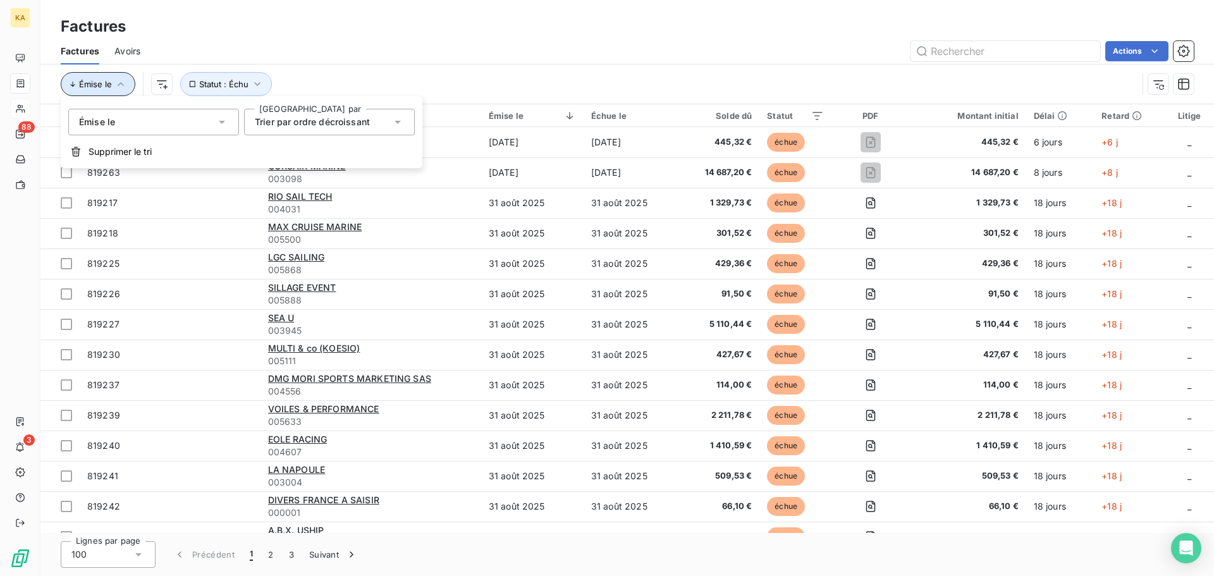
click at [120, 82] on icon "button" at bounding box center [120, 84] width 13 height 13
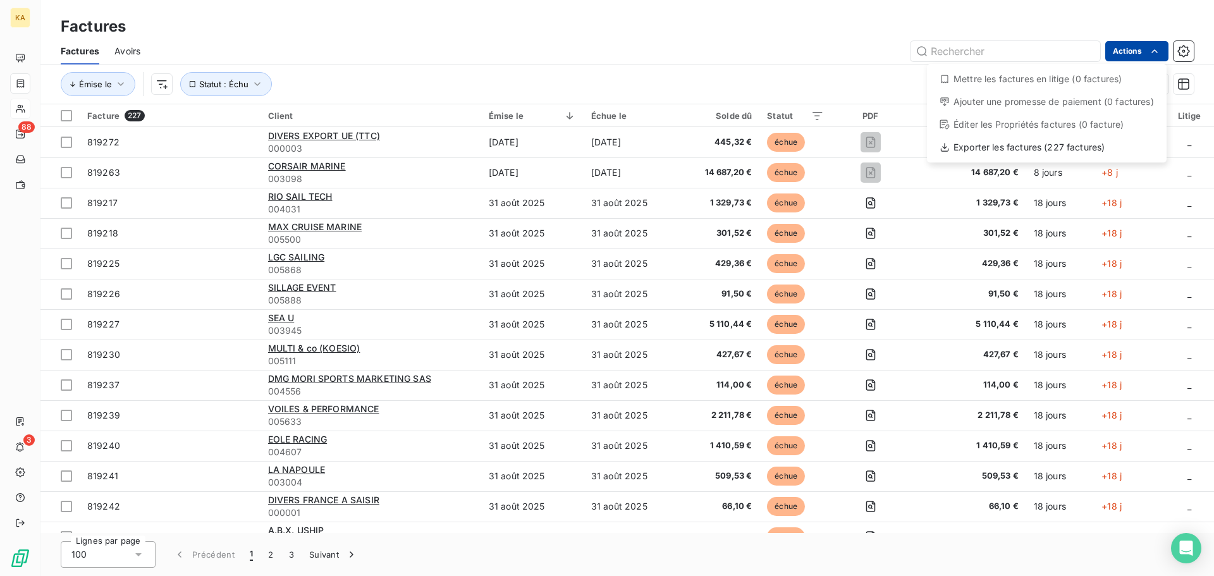
click at [1152, 44] on html "KA 88 3 Factures Factures Avoirs Actions Mettre les factures en litige (0 factu…" at bounding box center [607, 288] width 1214 height 576
click at [958, 147] on div "Exporter les factures (227 factures)" at bounding box center [1047, 147] width 230 height 20
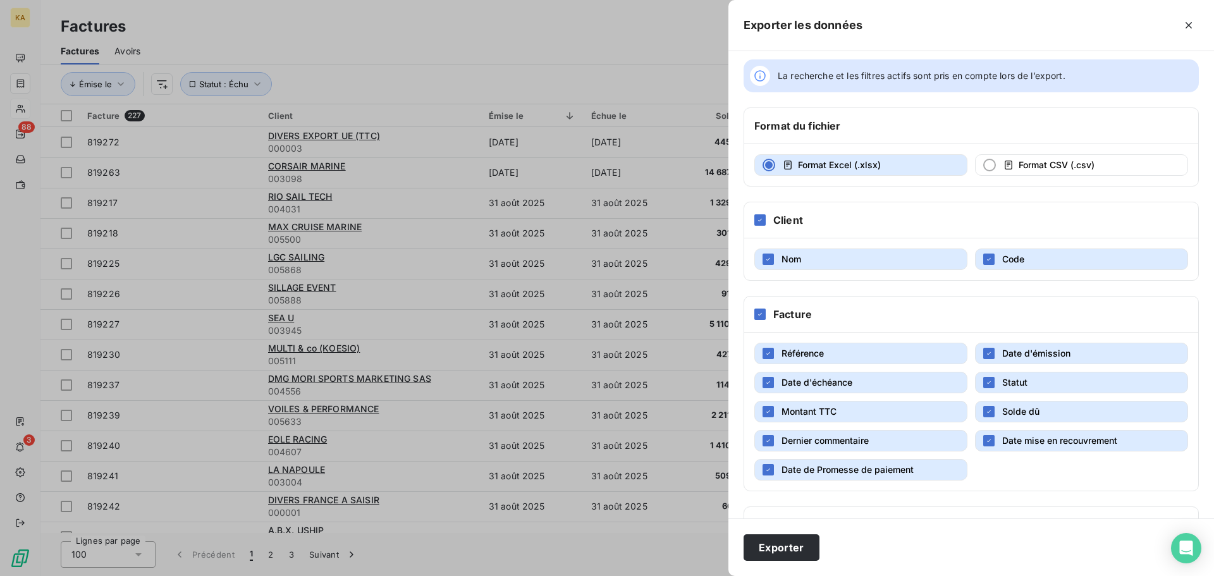
scroll to position [0, 0]
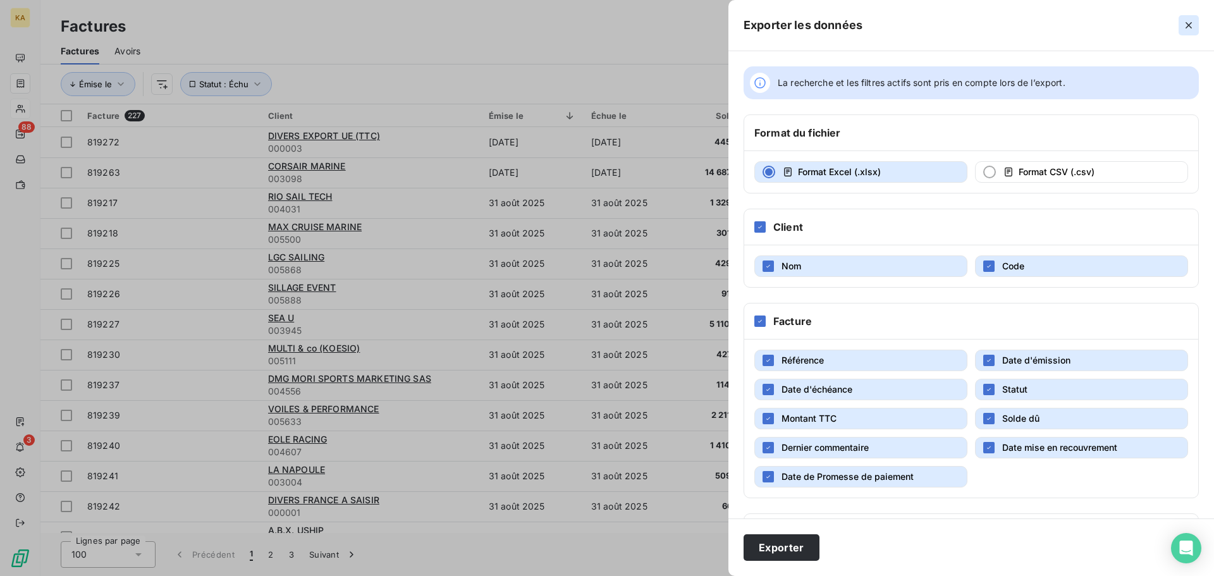
click at [1194, 25] on icon "button" at bounding box center [1189, 25] width 13 height 13
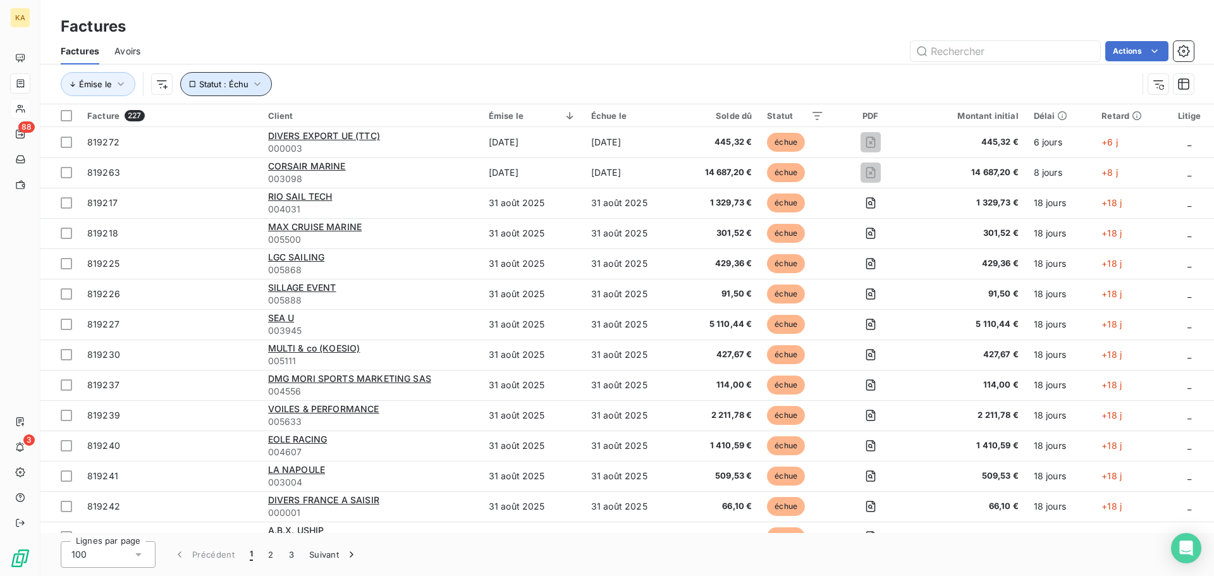
click at [252, 82] on icon "button" at bounding box center [257, 84] width 13 height 13
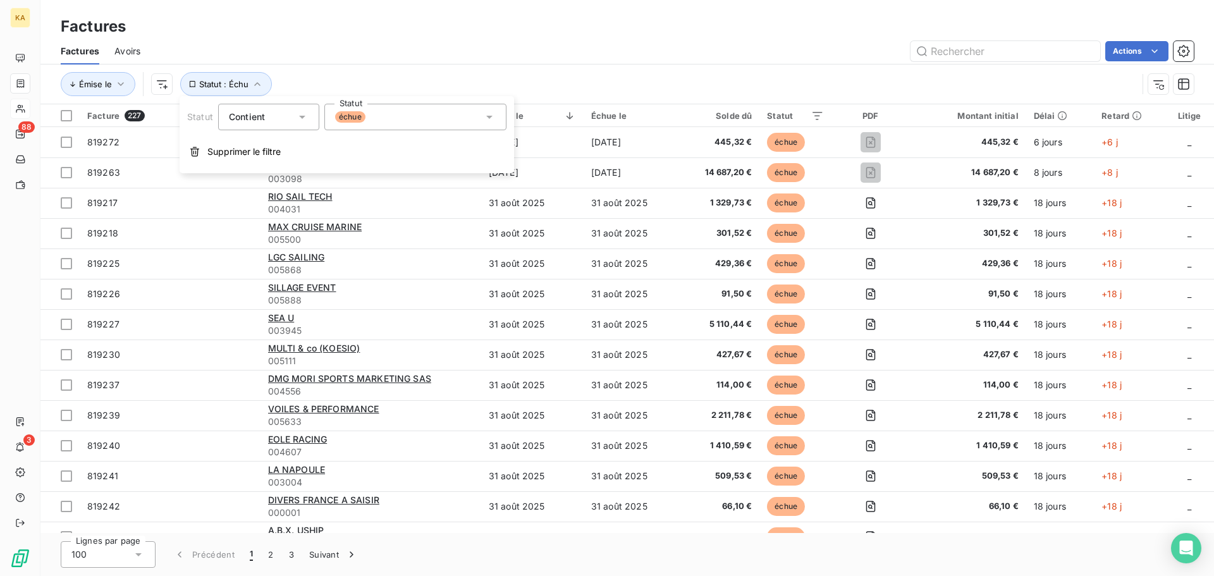
click at [484, 113] on icon at bounding box center [489, 117] width 13 height 13
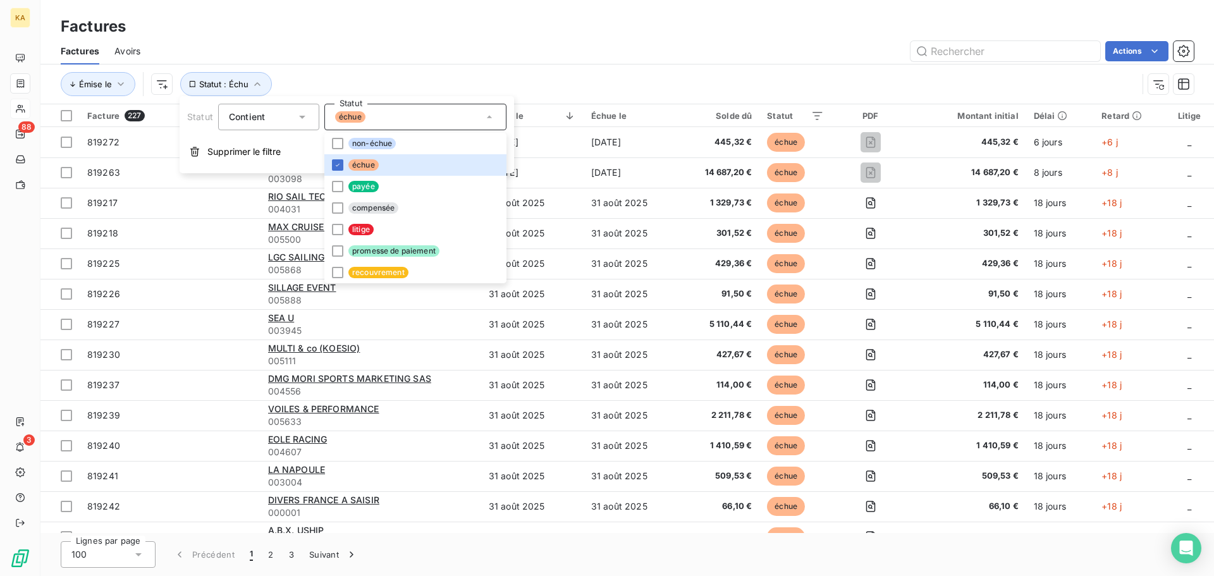
click at [387, 42] on div "Actions" at bounding box center [675, 51] width 1038 height 20
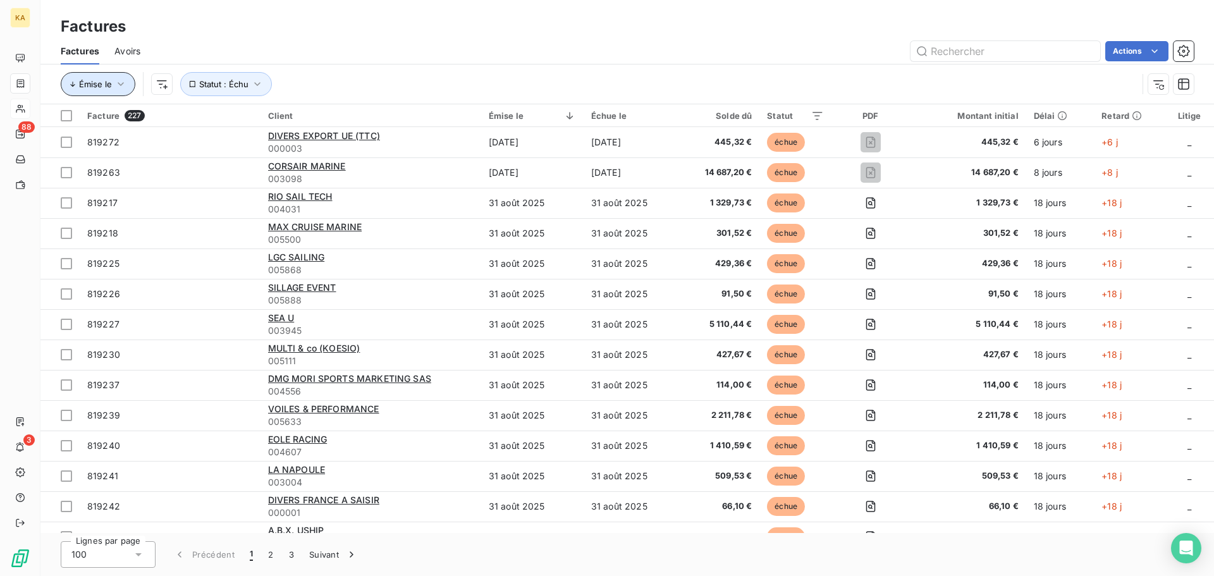
click at [120, 79] on icon "button" at bounding box center [120, 84] width 13 height 13
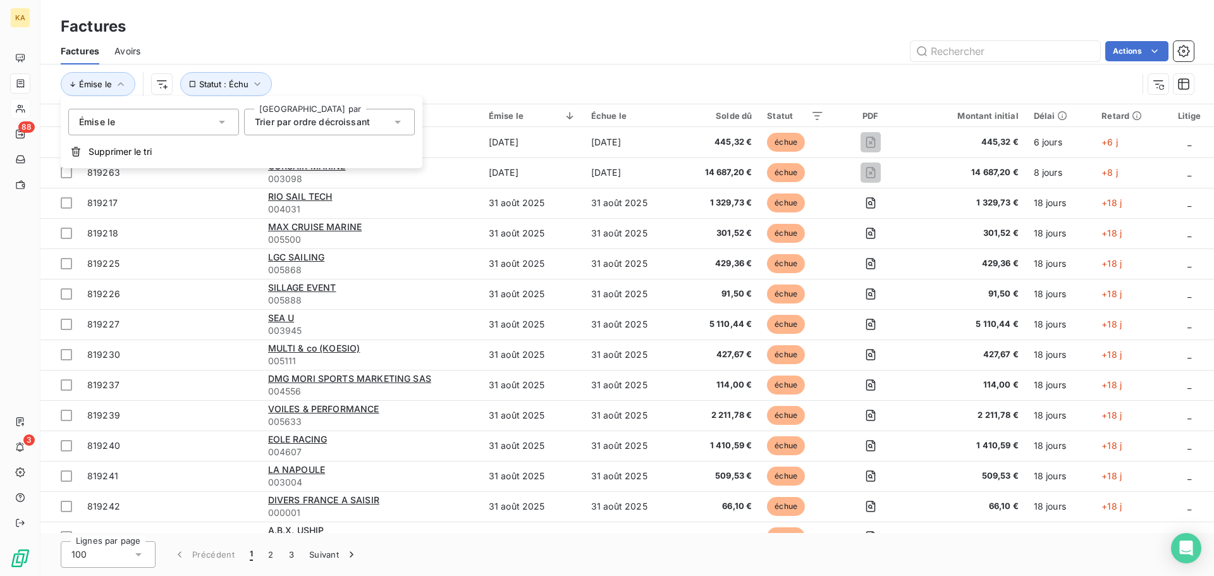
click at [381, 47] on div "Actions" at bounding box center [675, 51] width 1038 height 20
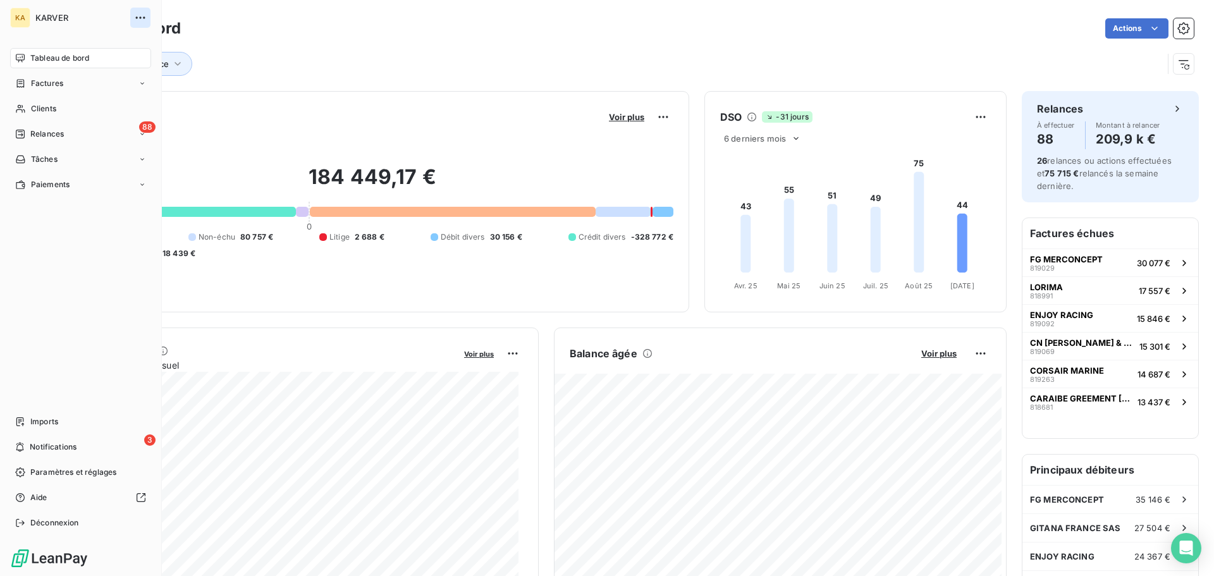
click at [140, 18] on icon "button" at bounding box center [139, 17] width 9 height 2
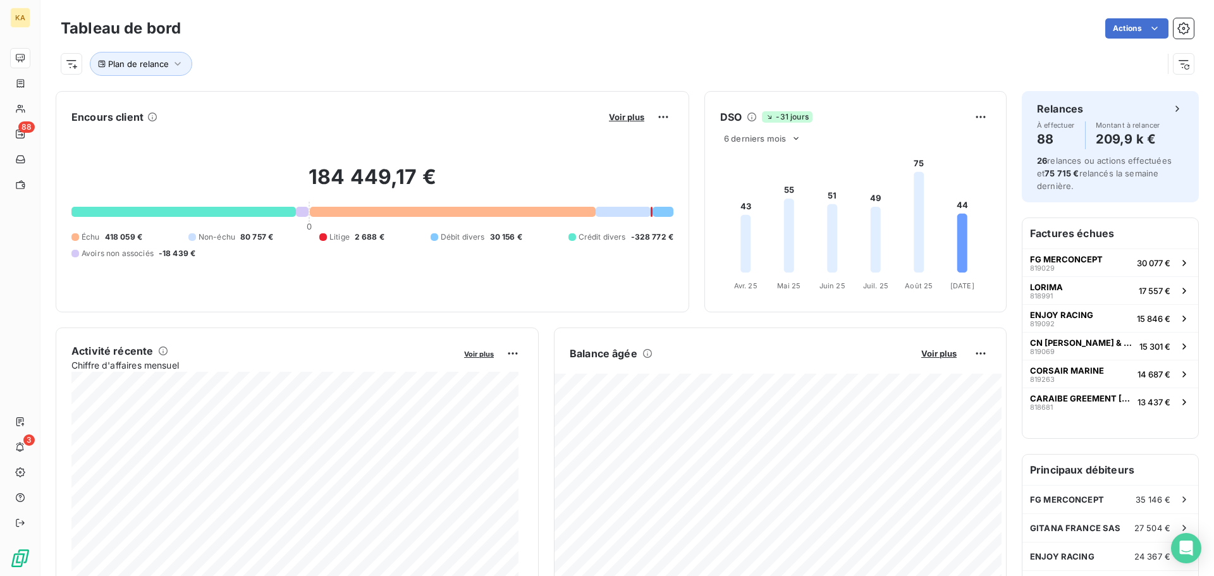
click at [348, 36] on div "Actions" at bounding box center [695, 28] width 998 height 20
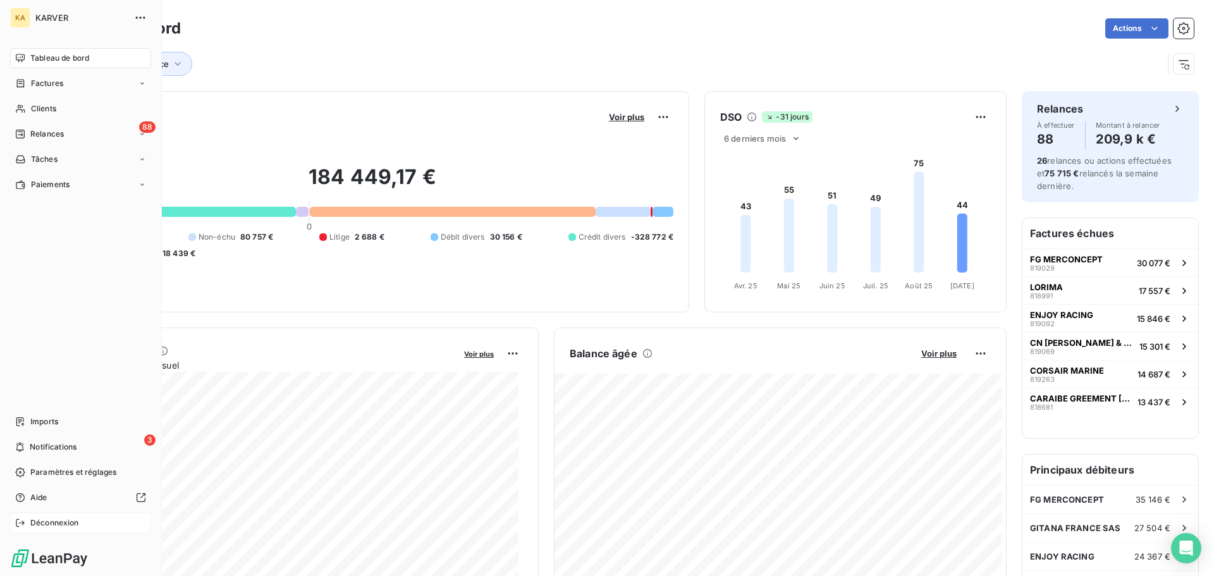
click at [31, 523] on span "Déconnexion" at bounding box center [54, 522] width 49 height 11
